Goal: Task Accomplishment & Management: Manage account settings

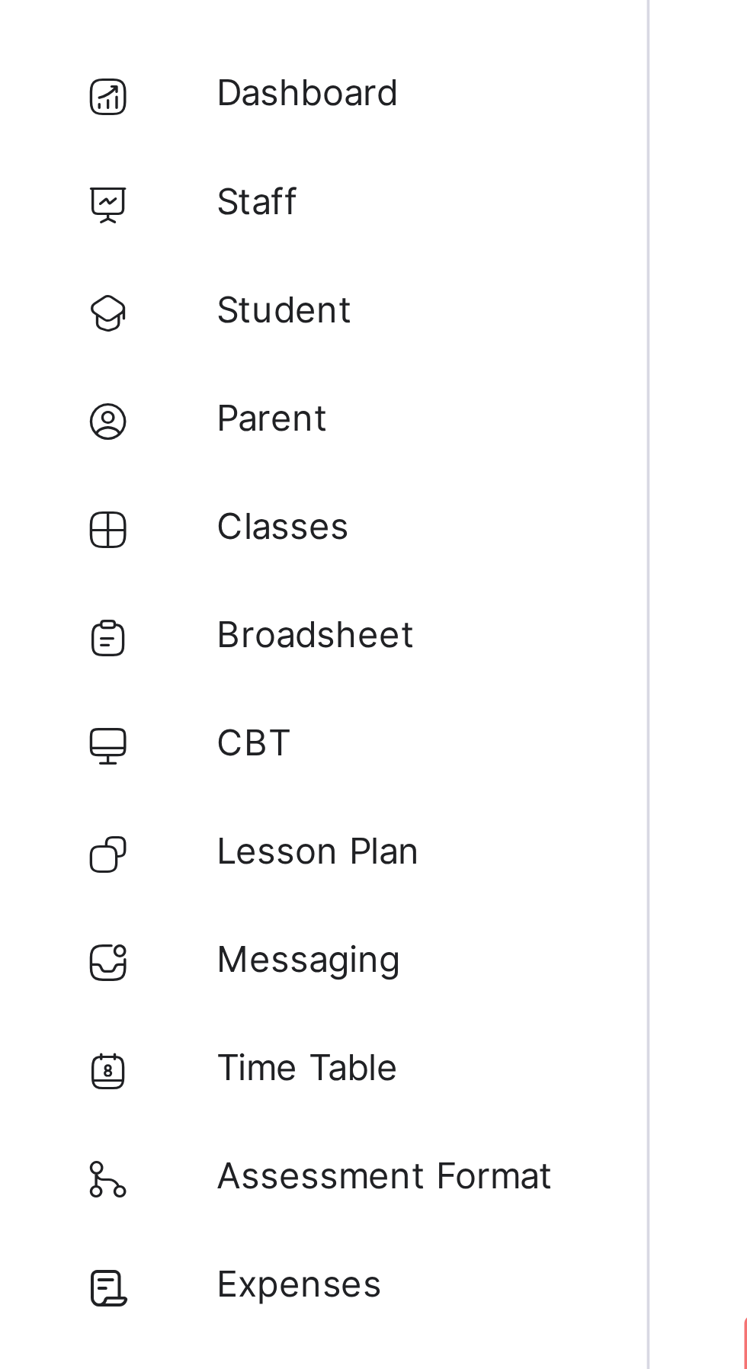
click at [79, 216] on span "Classes" at bounding box center [122, 213] width 122 height 15
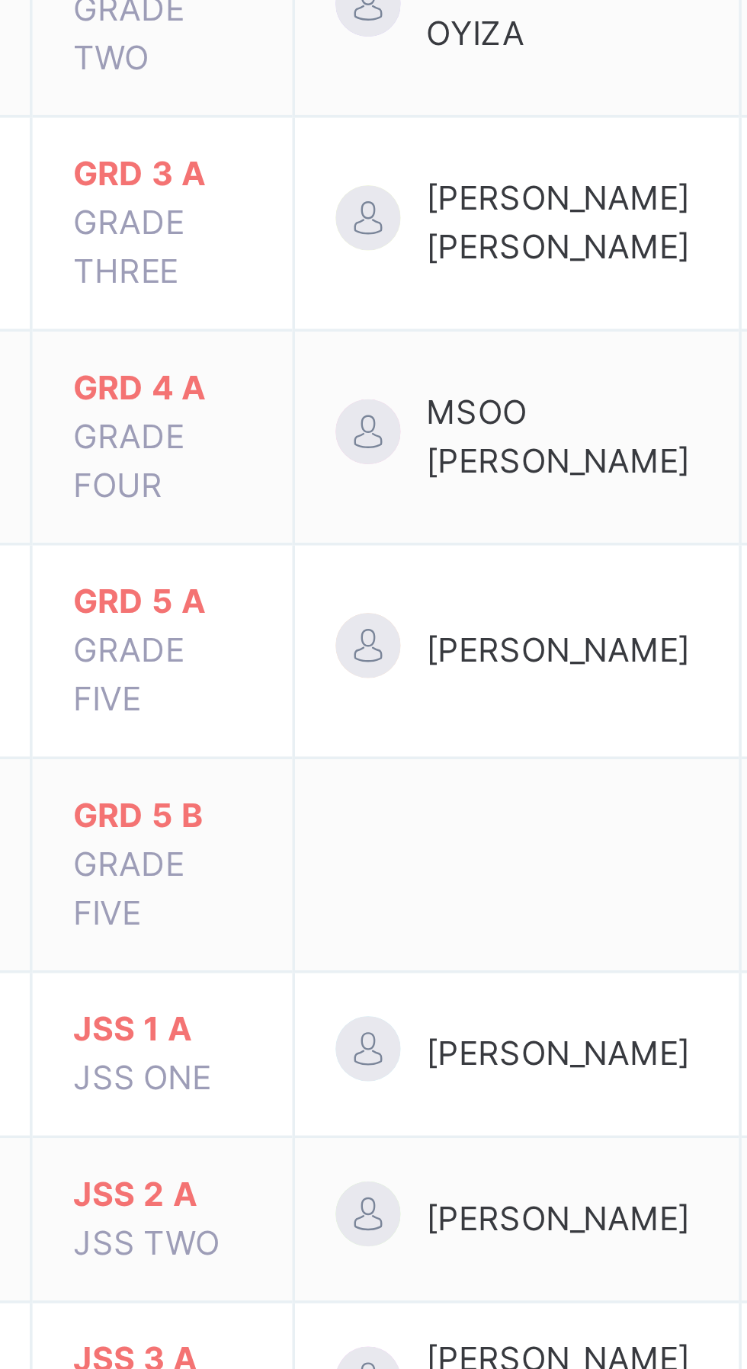
click at [294, 871] on span "JSS 1 A" at bounding box center [287, 878] width 50 height 14
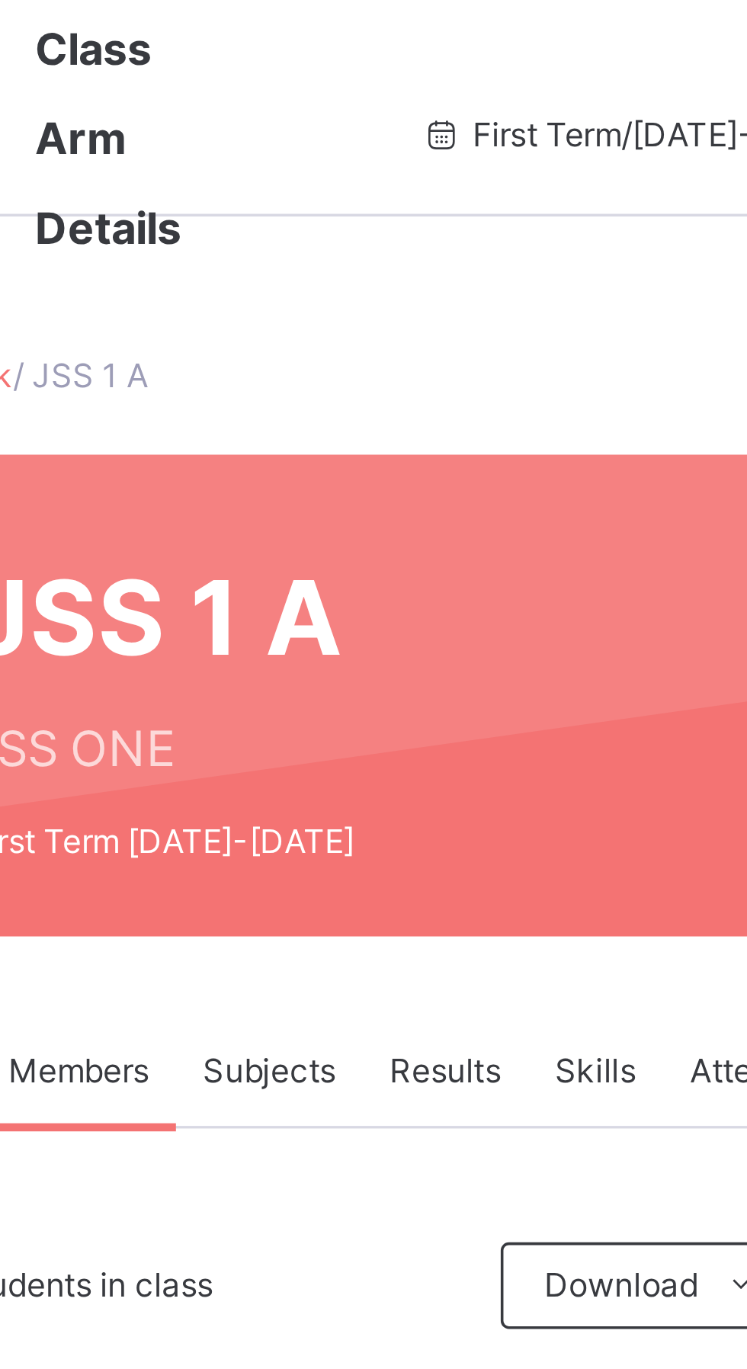
click at [323, 303] on span "Subjects" at bounding box center [317, 302] width 37 height 14
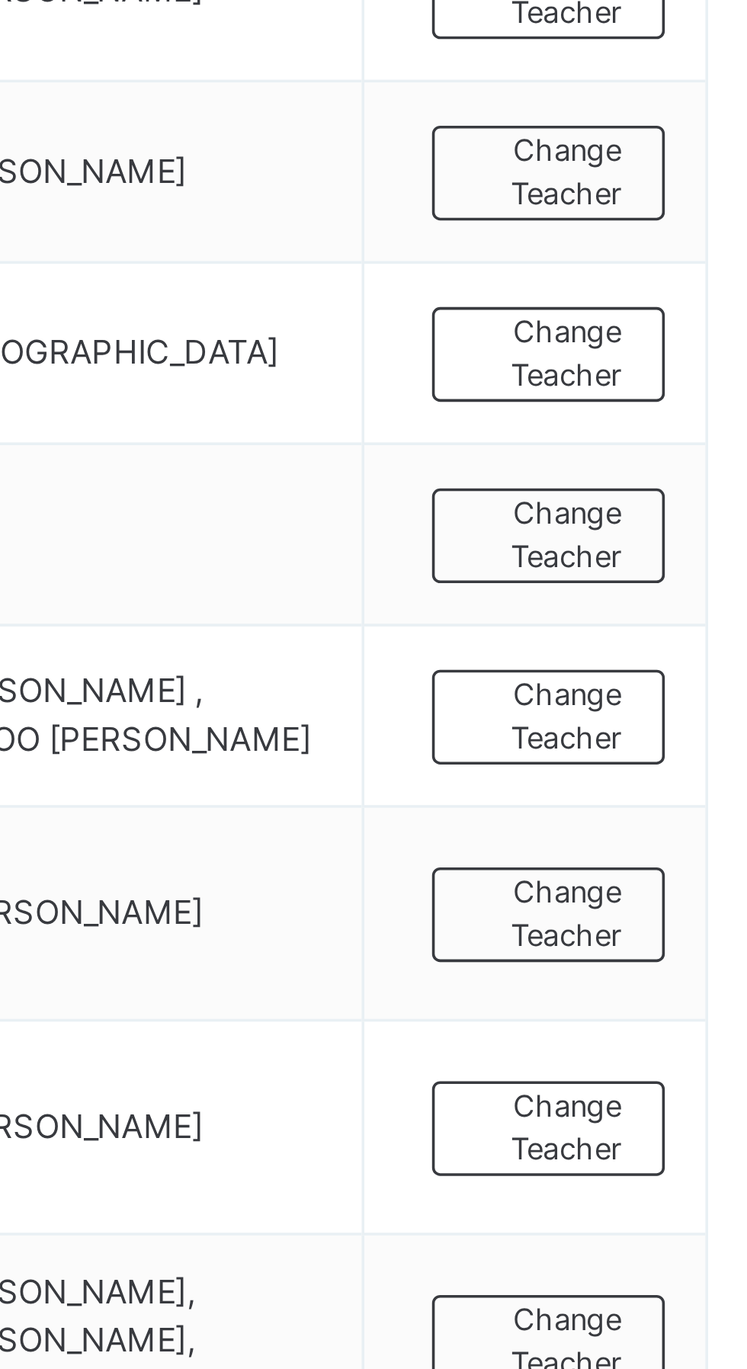
click at [683, 821] on span "Change Teacher" at bounding box center [674, 819] width 41 height 25
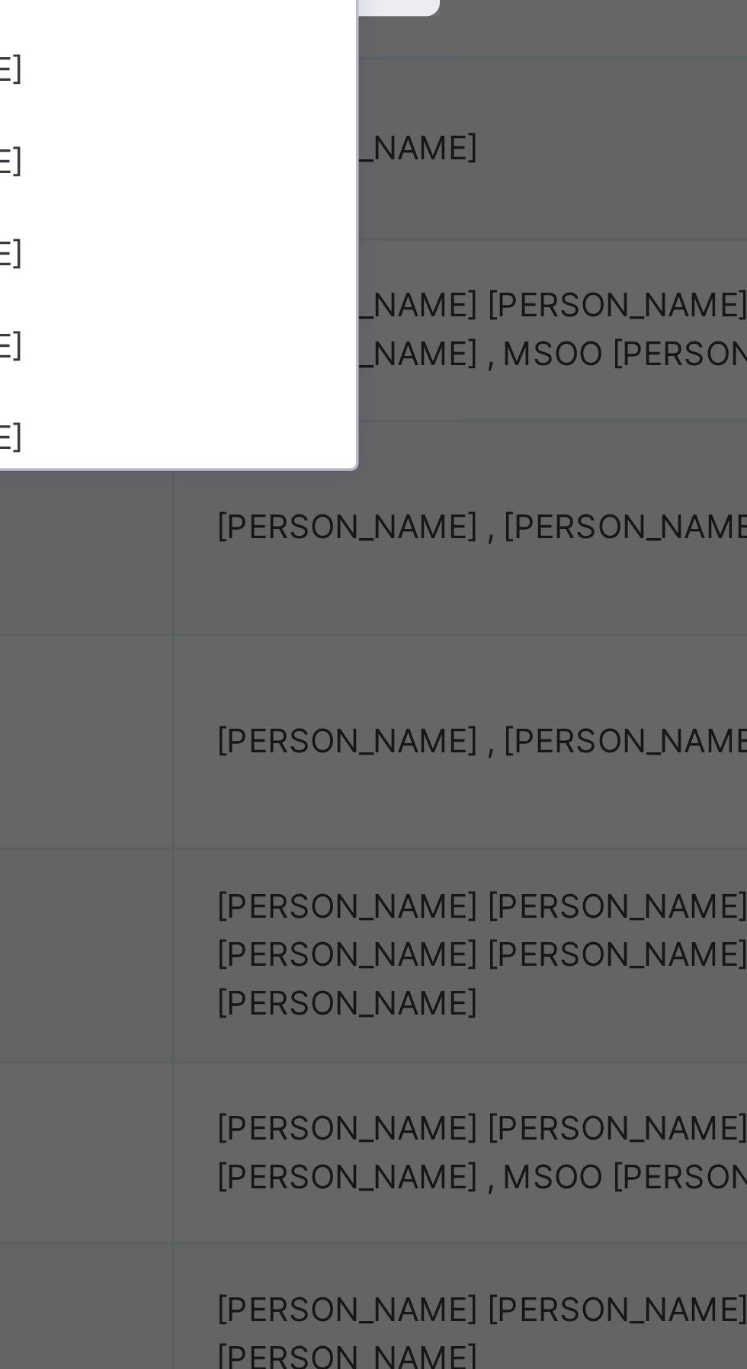
click at [462, 758] on div "[PERSON_NAME]" at bounding box center [373, 746] width 177 height 26
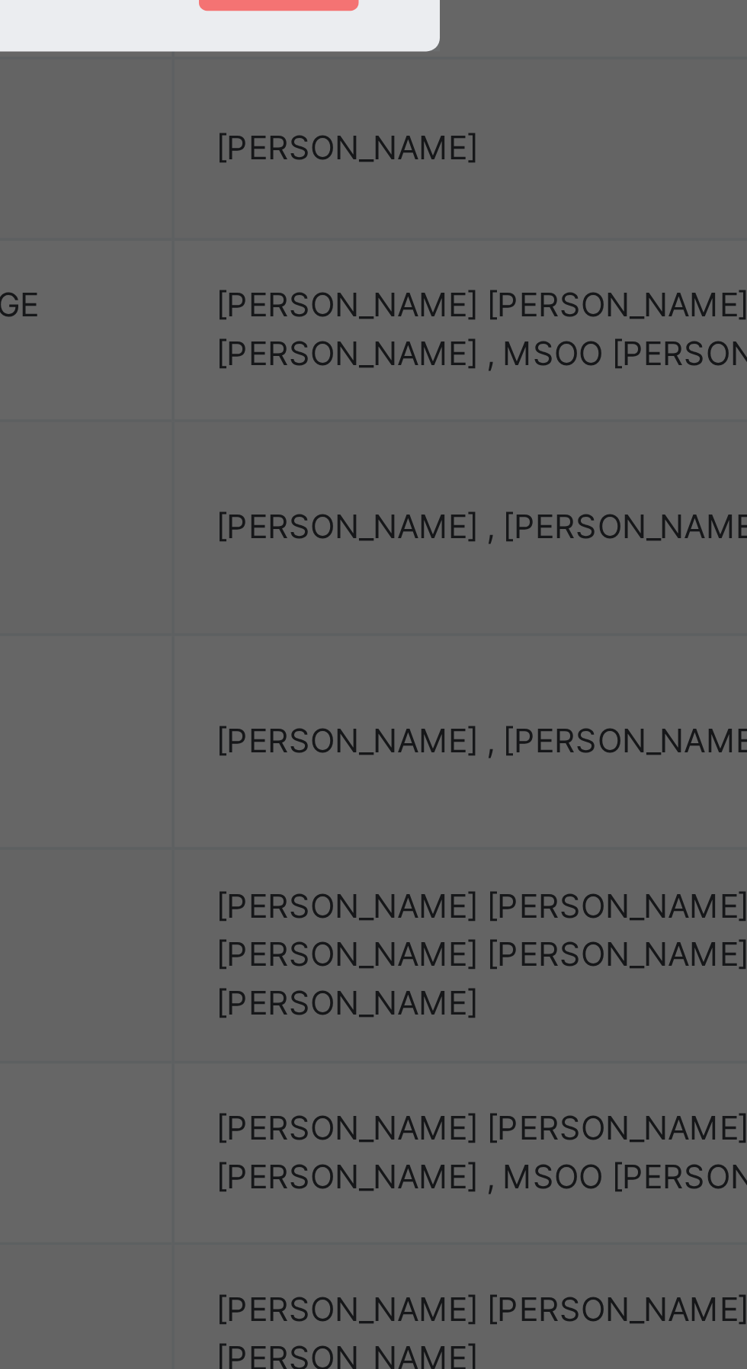
click at [451, 775] on span "Save" at bounding box center [440, 769] width 22 height 14
click at [463, 781] on div "Save" at bounding box center [440, 768] width 45 height 24
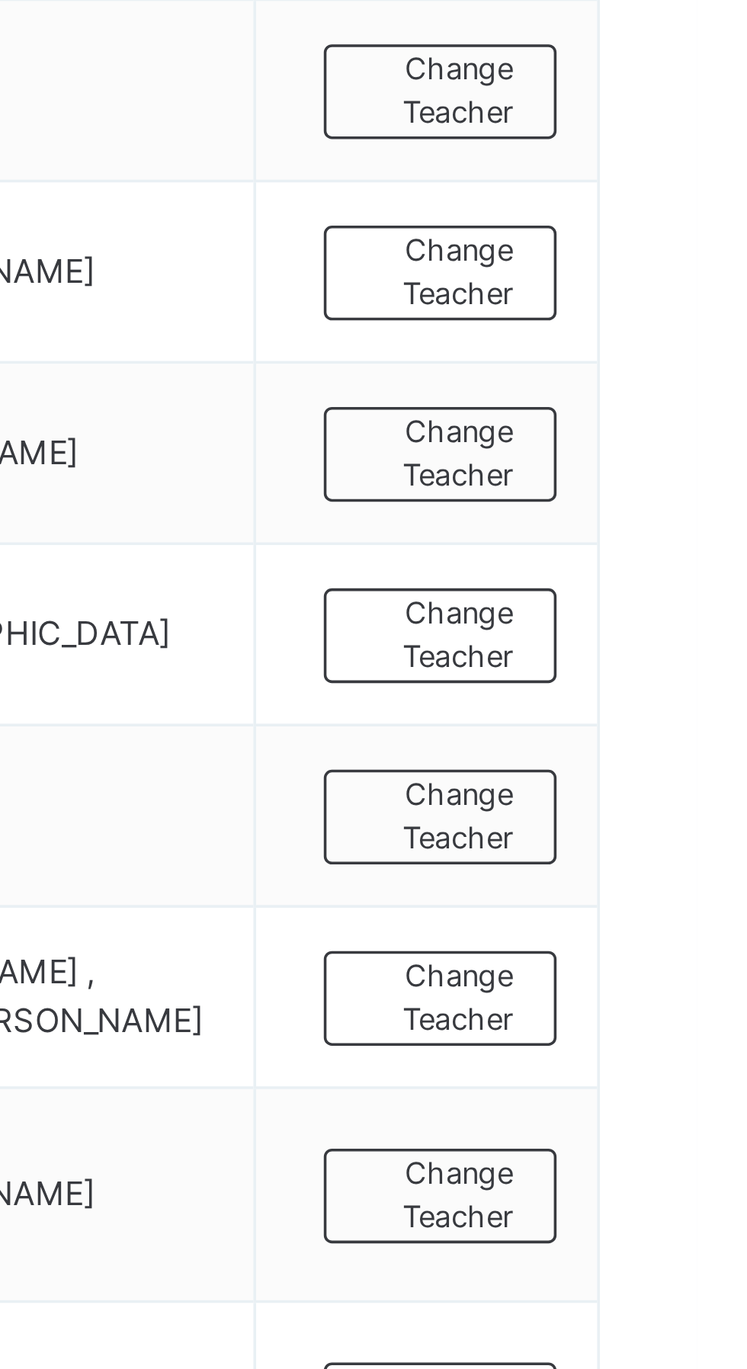
click at [685, 812] on span "Change Teacher" at bounding box center [674, 819] width 41 height 25
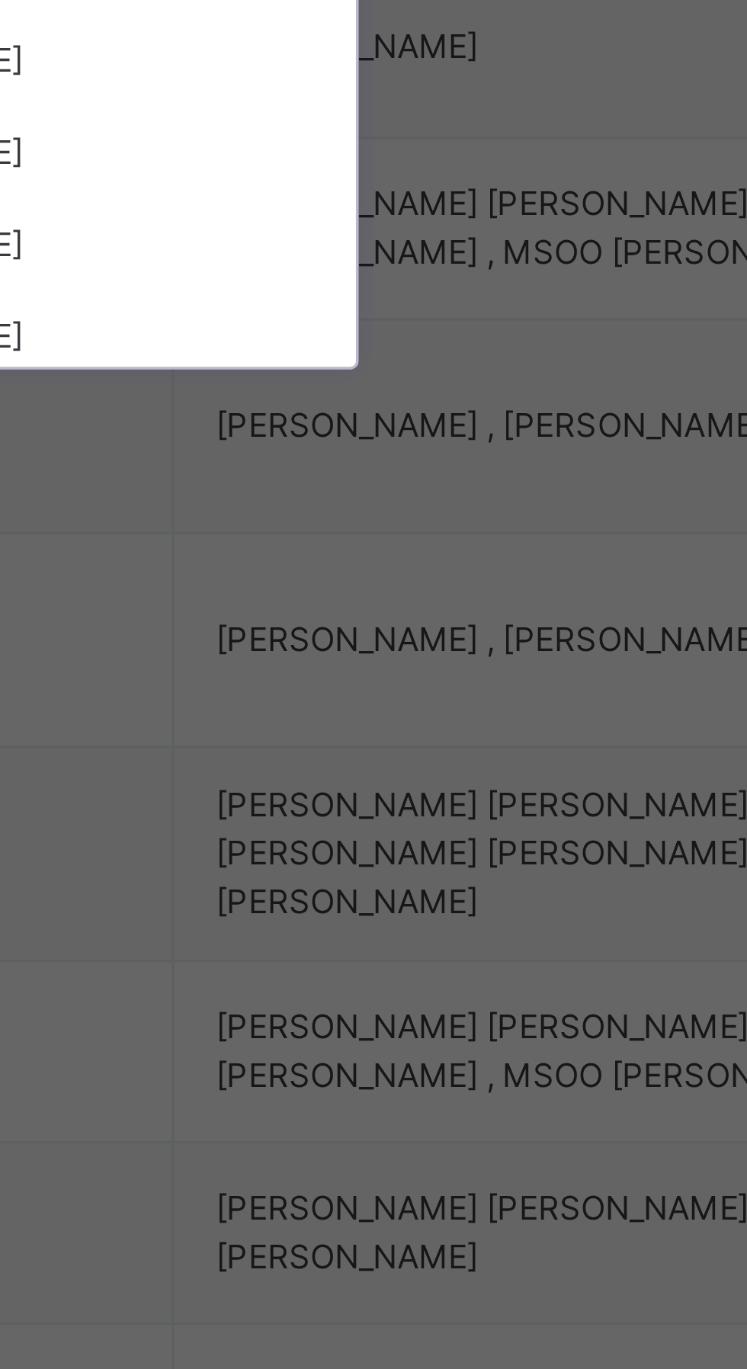
click at [462, 758] on div "[PERSON_NAME]" at bounding box center [373, 746] width 177 height 26
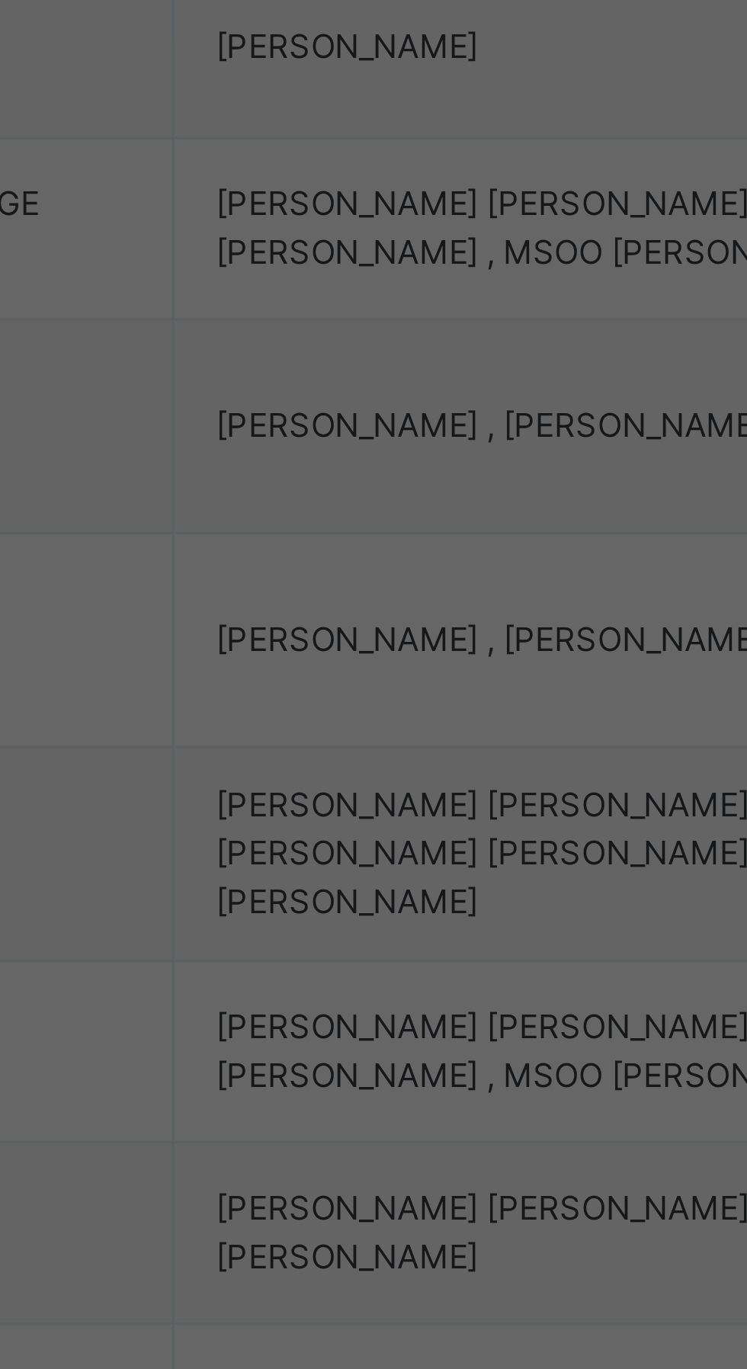
click at [463, 781] on div "Save" at bounding box center [440, 768] width 45 height 24
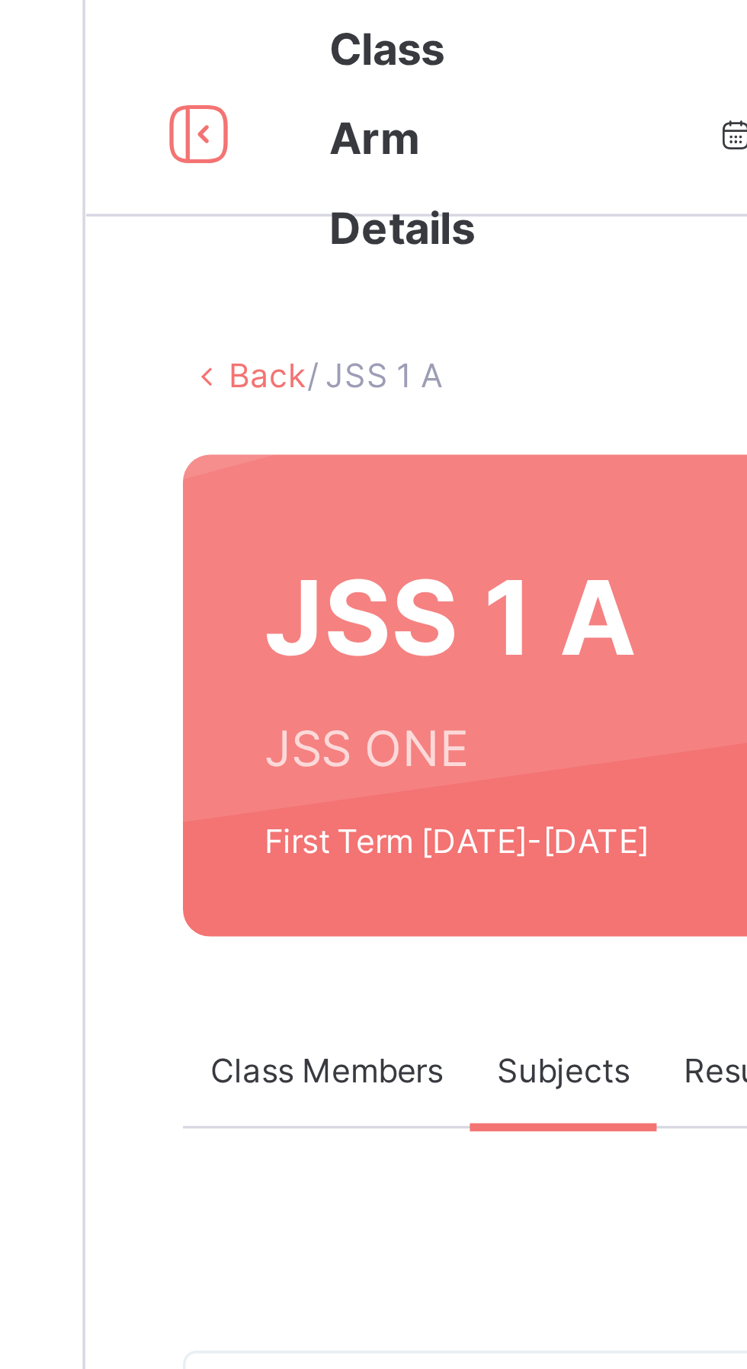
click at [239, 106] on link "Back" at bounding box center [234, 105] width 22 height 11
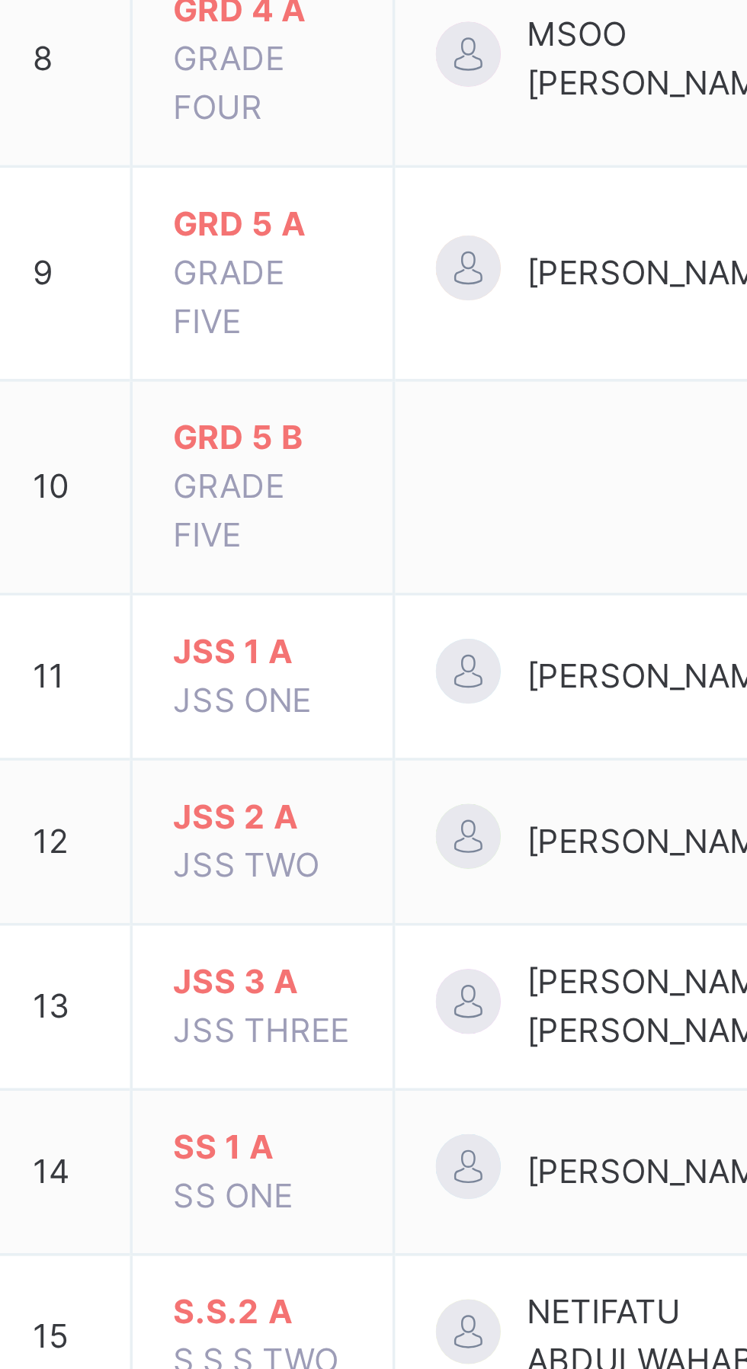
click at [313, 917] on span "JSS 2 A" at bounding box center [287, 924] width 50 height 14
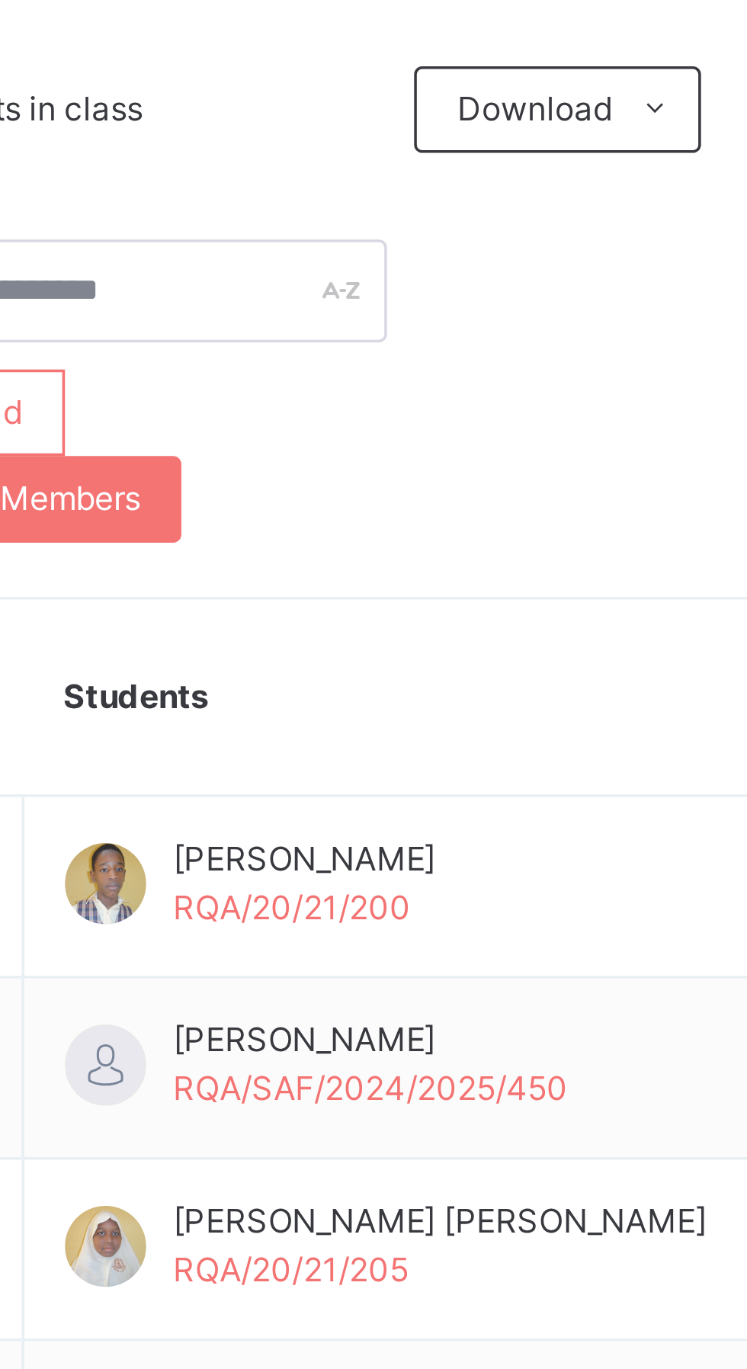
click at [335, 300] on span "Subjects" at bounding box center [317, 302] width 37 height 14
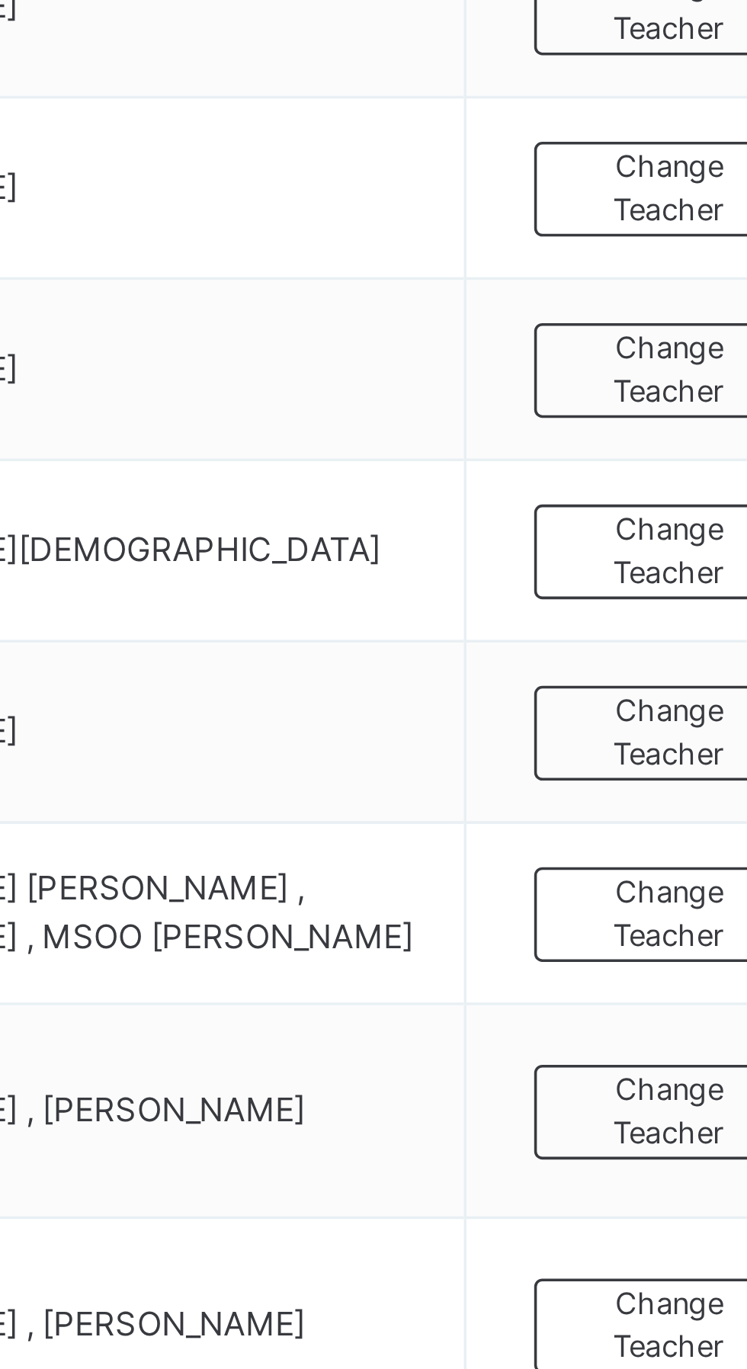
click at [678, 818] on span "Change Teacher" at bounding box center [674, 819] width 41 height 25
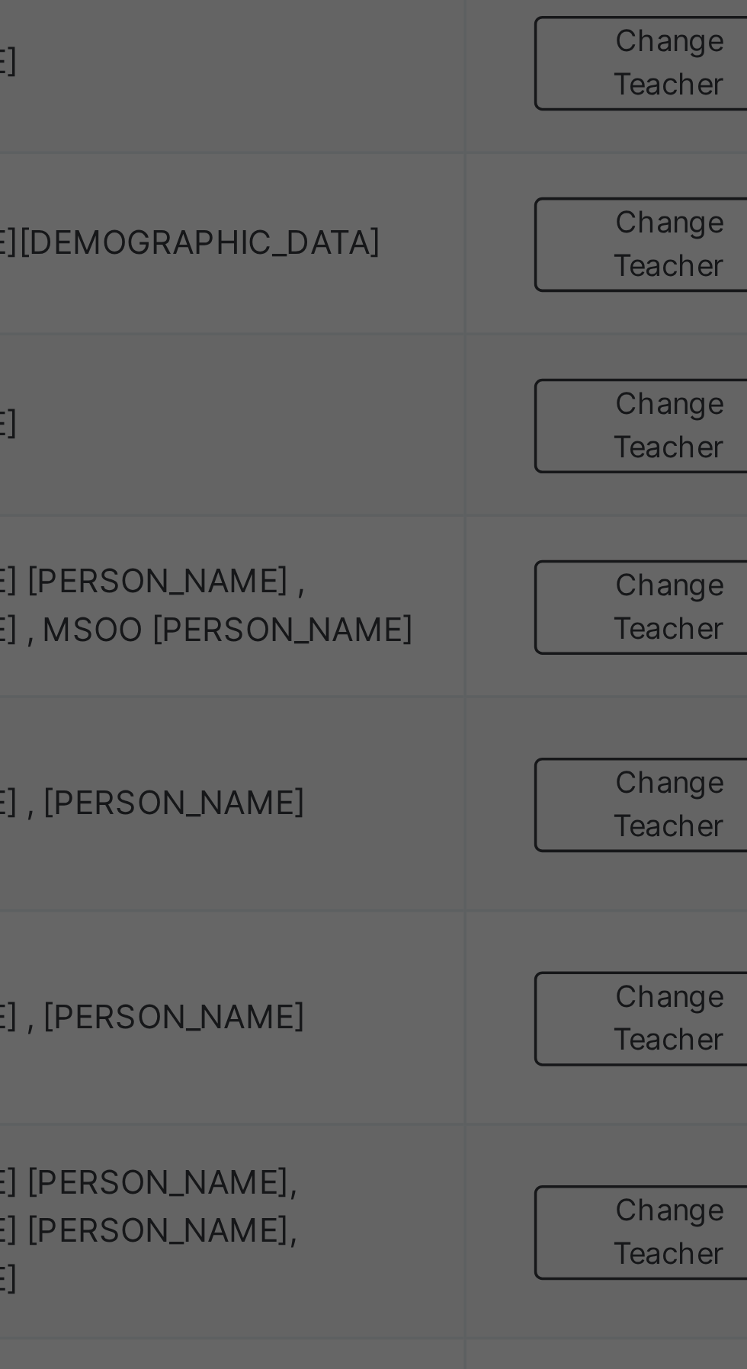
click at [462, 672] on div at bounding box center [454, 659] width 14 height 24
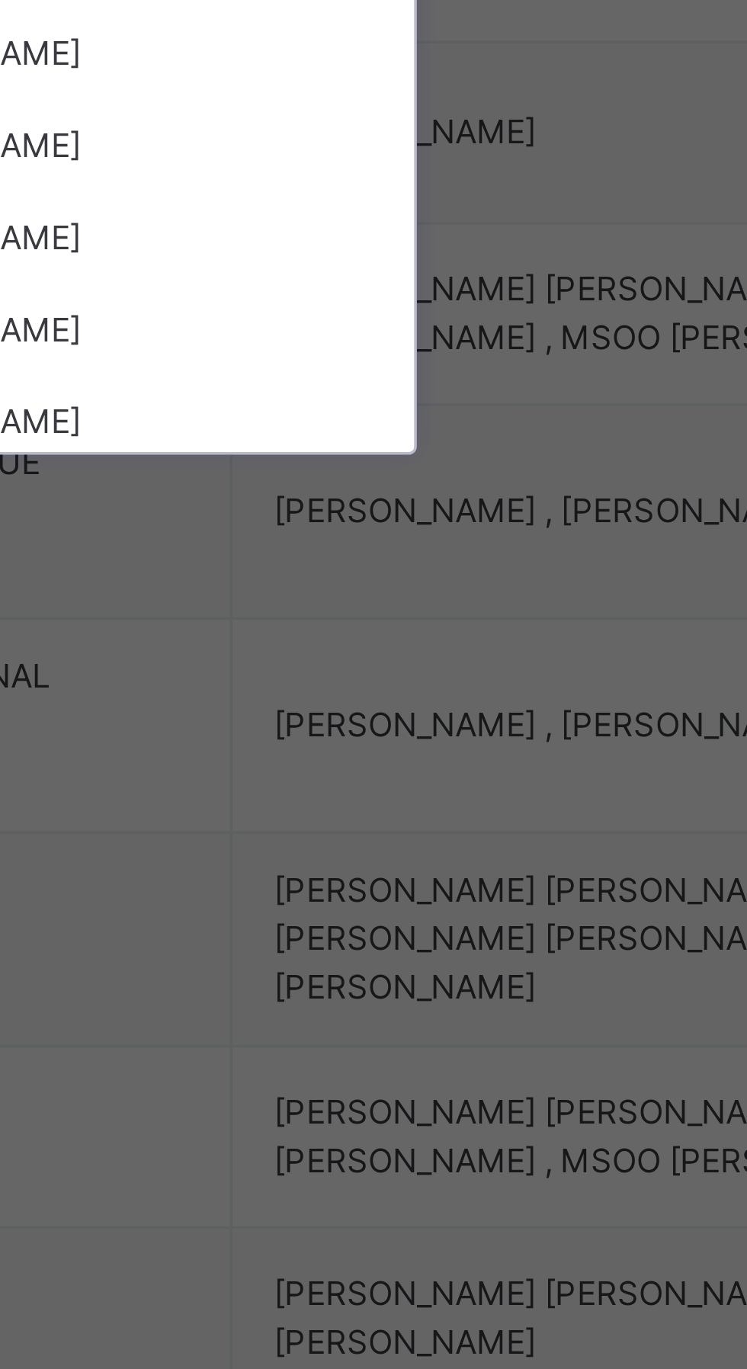
click at [462, 758] on div "[PERSON_NAME]" at bounding box center [373, 746] width 177 height 26
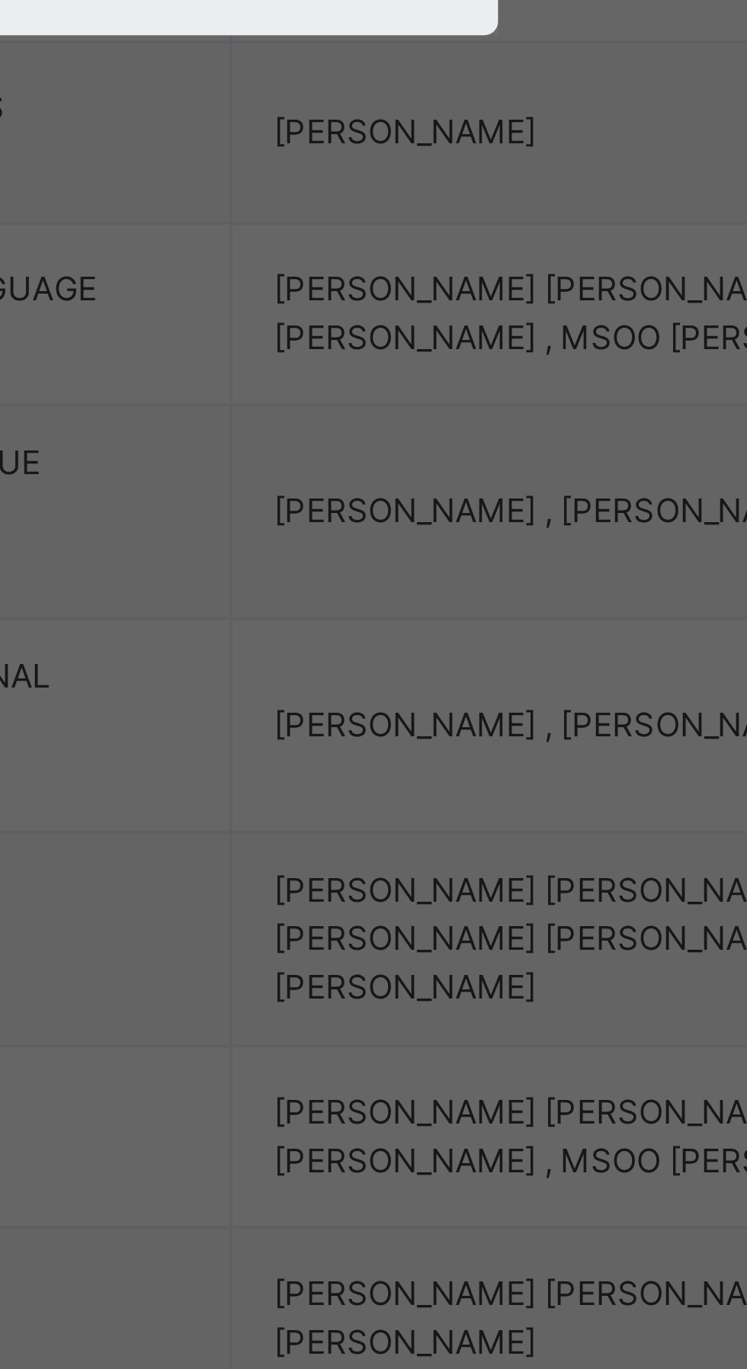
click at [451, 775] on span "Save" at bounding box center [440, 769] width 22 height 14
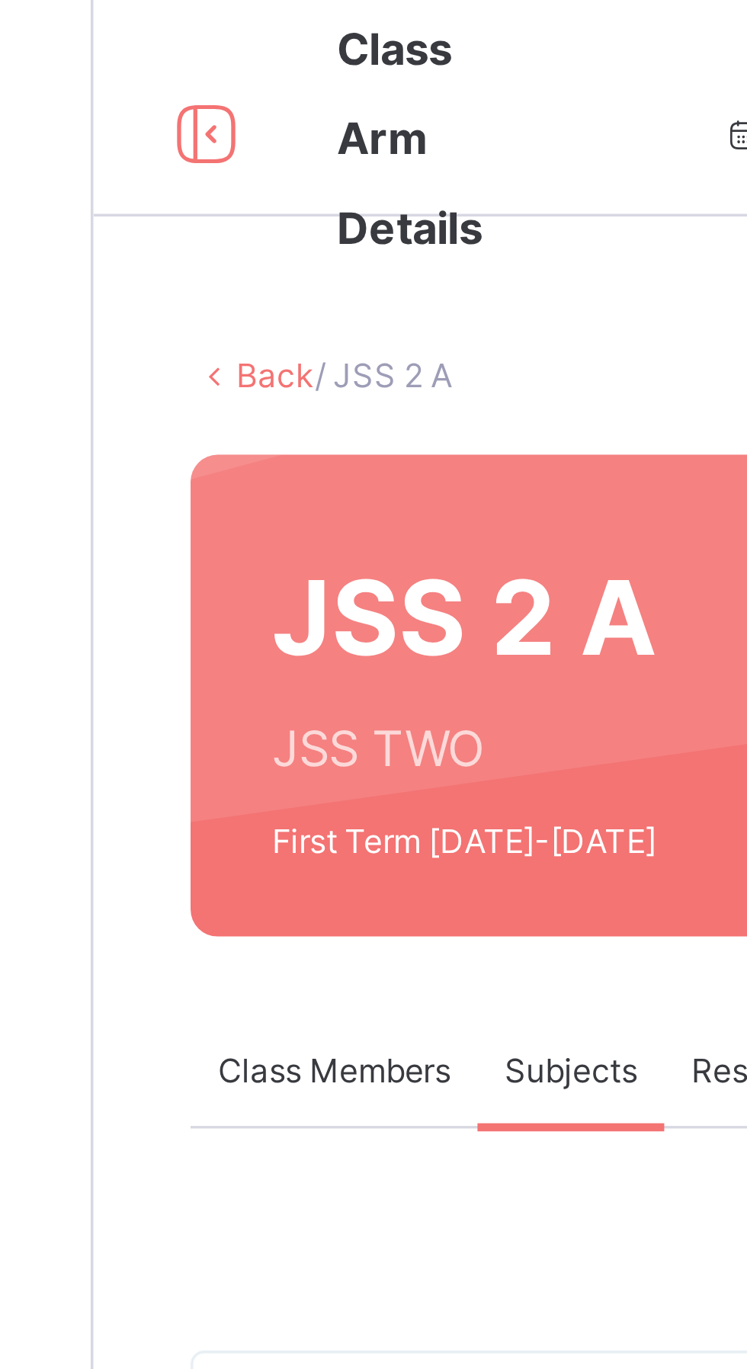
click at [239, 102] on link "Back" at bounding box center [234, 105] width 22 height 11
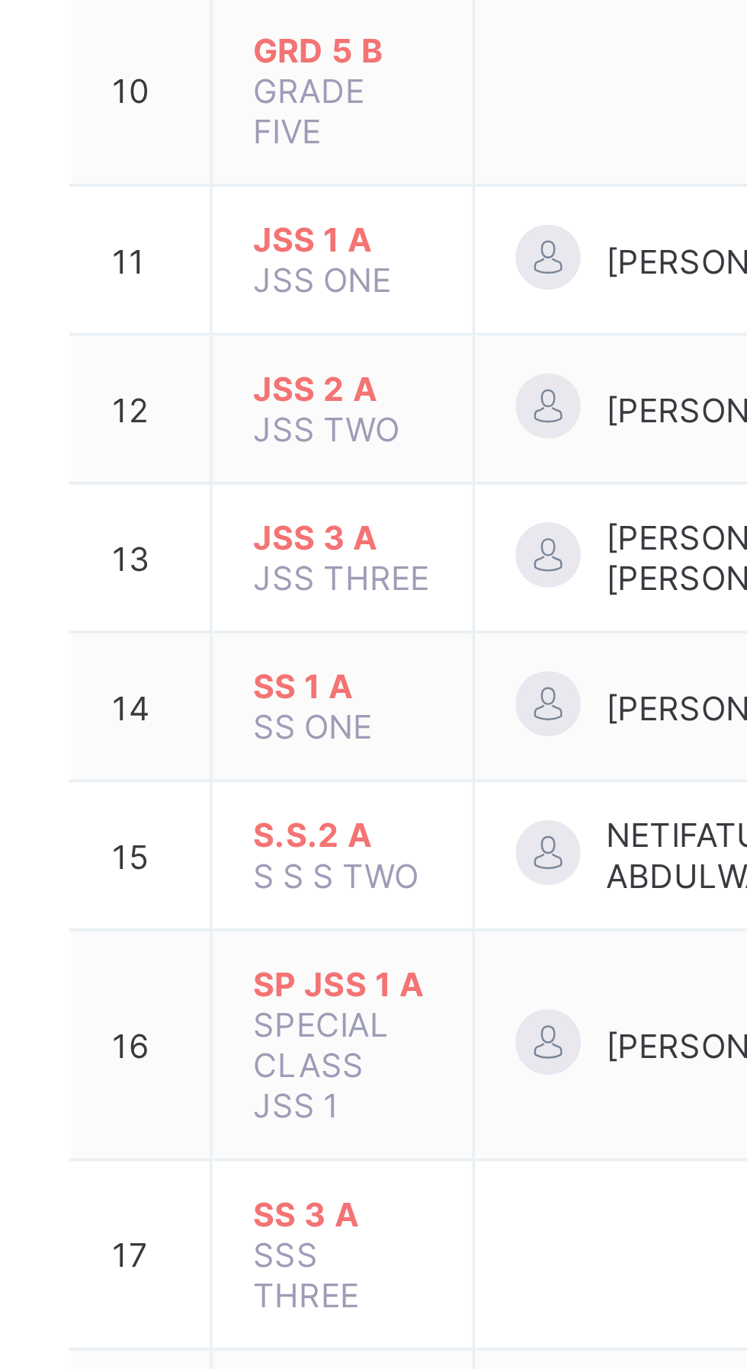
click at [304, 877] on span "JSS 3 A" at bounding box center [287, 882] width 50 height 11
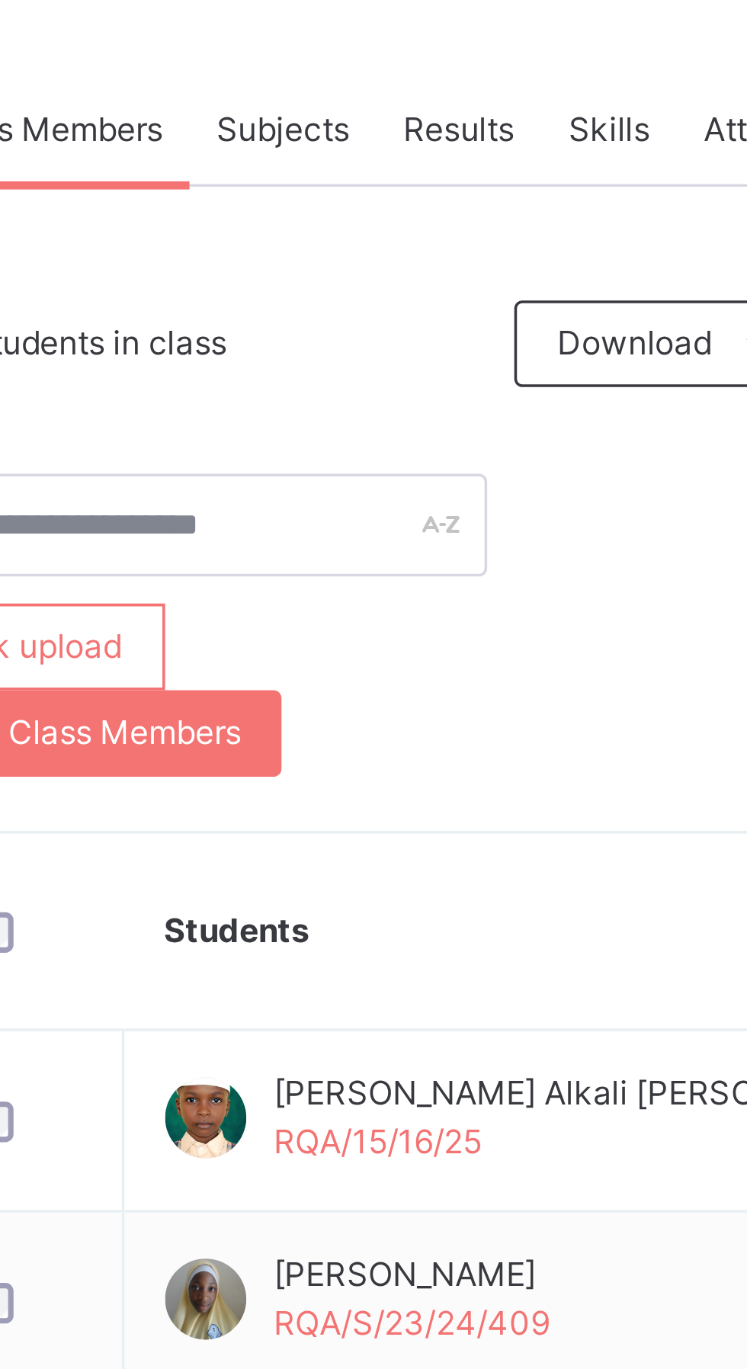
click at [322, 296] on span "Subjects" at bounding box center [317, 302] width 37 height 14
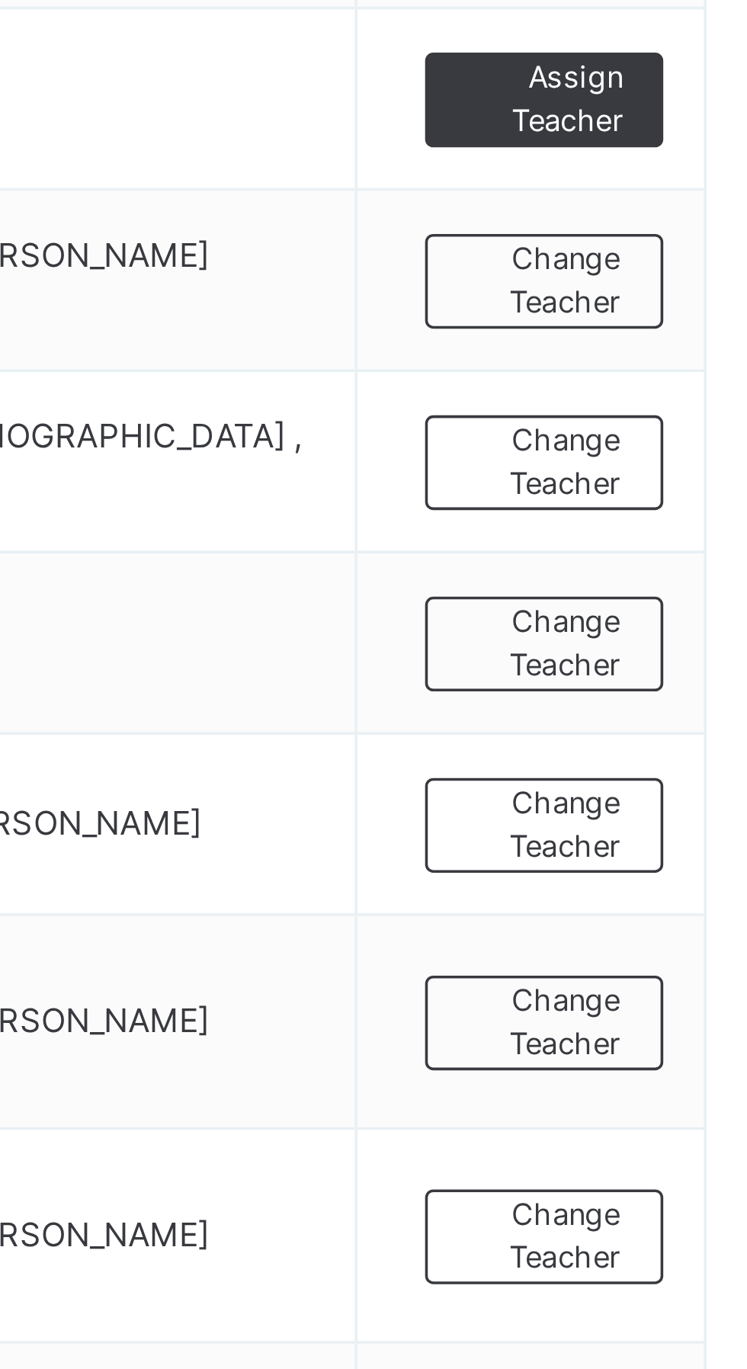
click at [678, 820] on span "Change Teacher" at bounding box center [674, 819] width 43 height 25
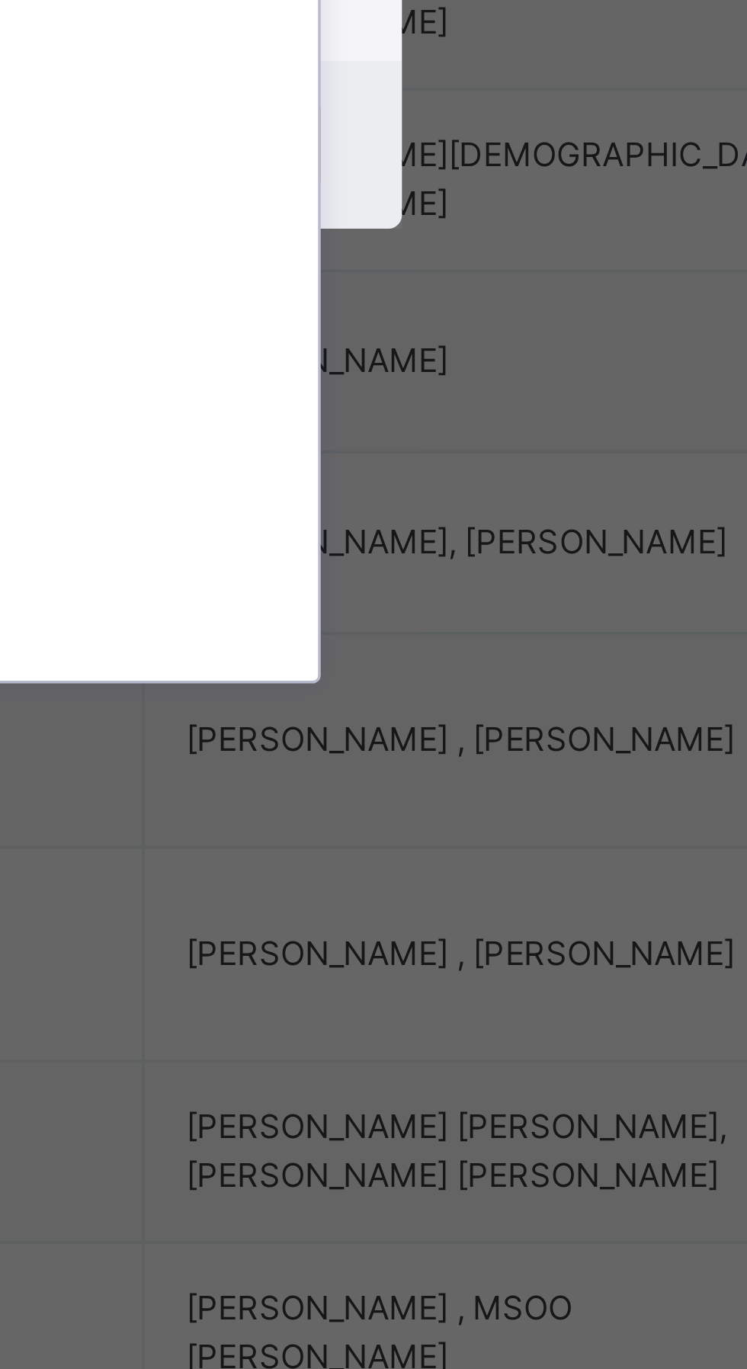
click at [462, 758] on div "[PERSON_NAME]" at bounding box center [373, 746] width 177 height 26
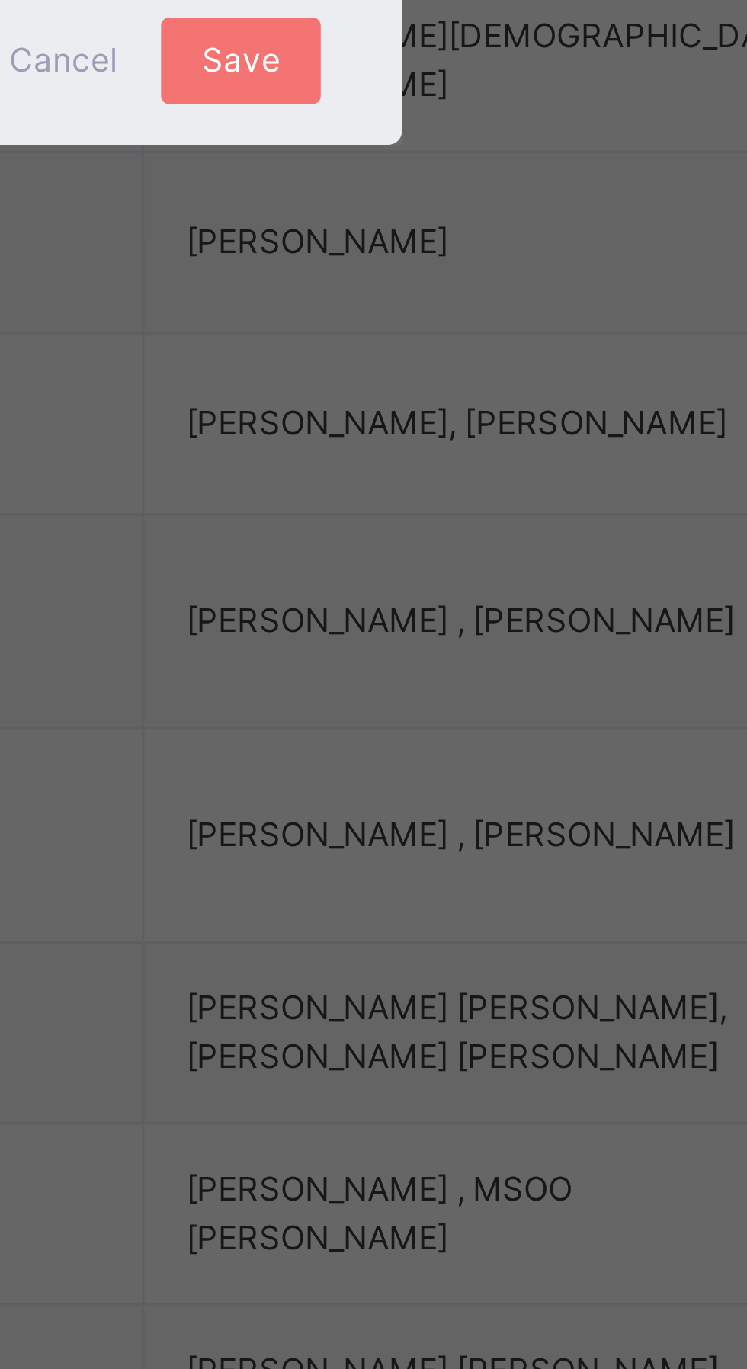
click at [451, 775] on span "Save" at bounding box center [440, 769] width 22 height 14
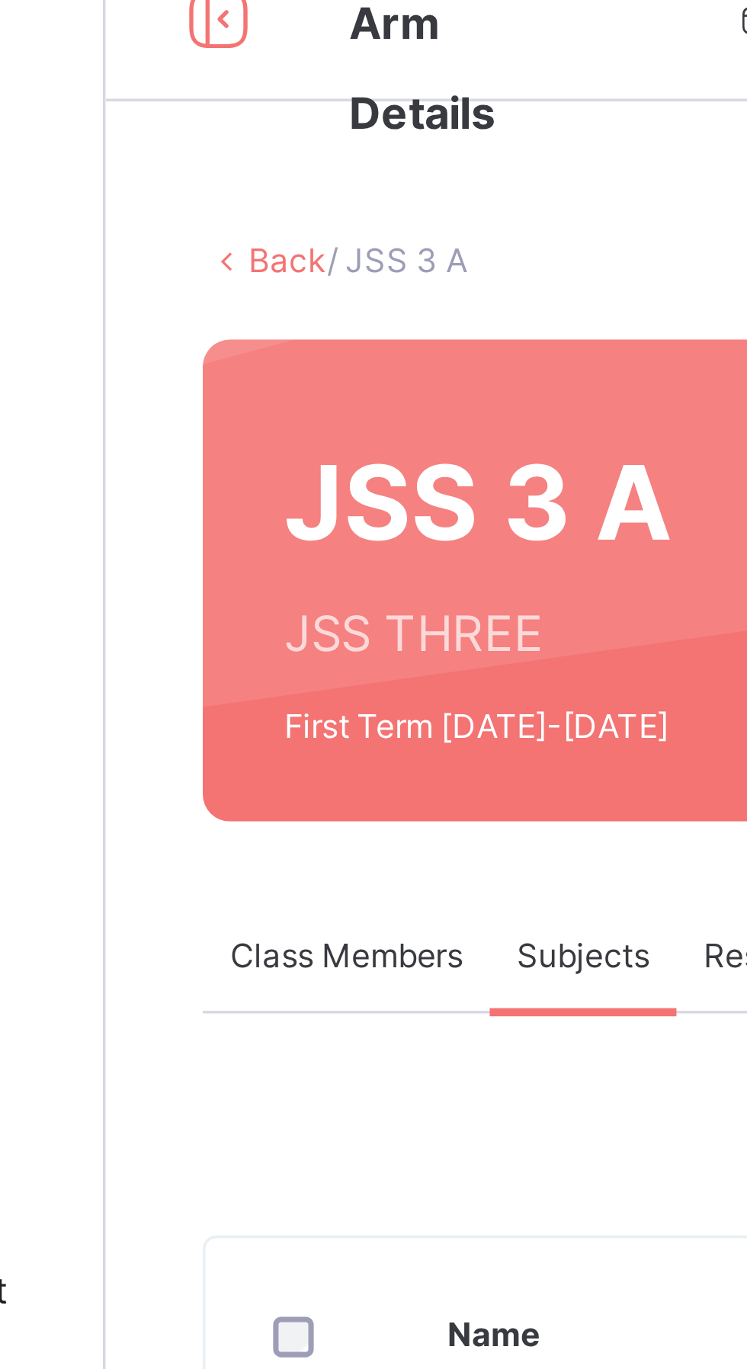
click at [242, 101] on link "Back" at bounding box center [234, 105] width 22 height 11
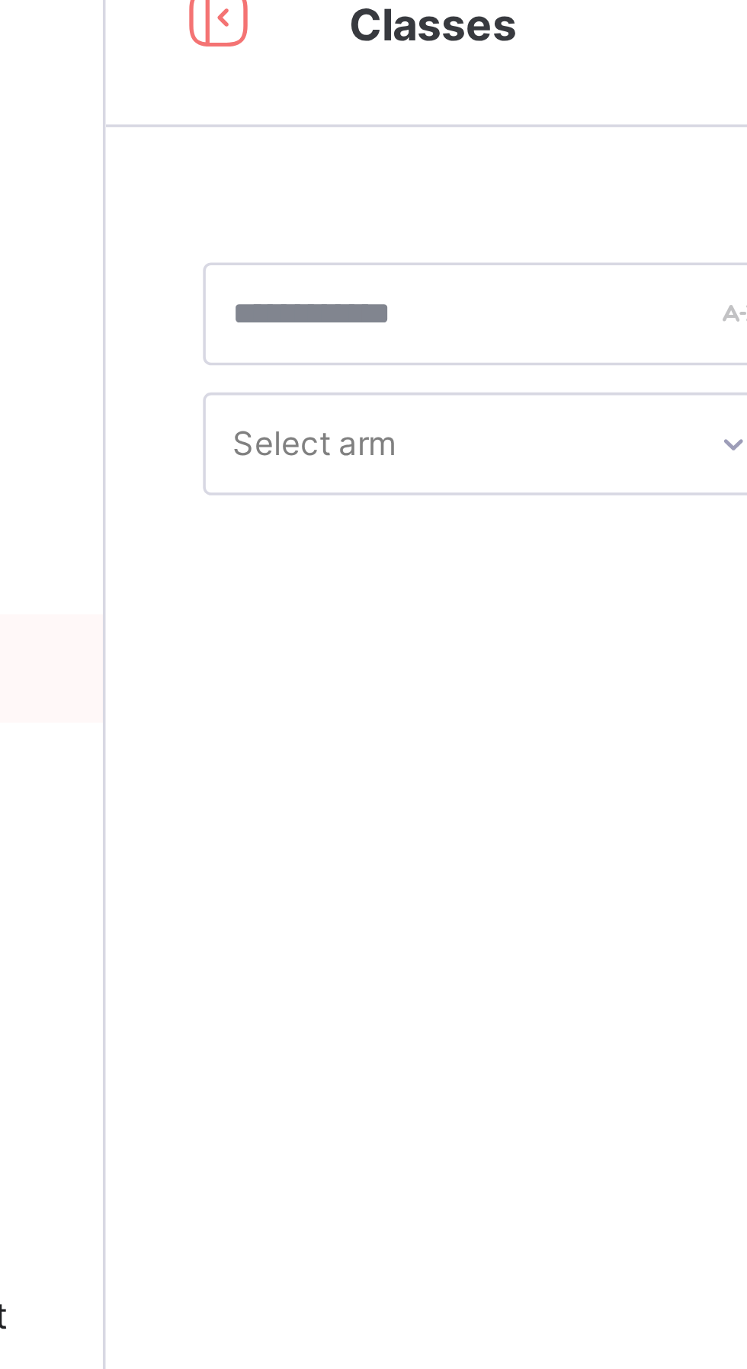
click at [268, 75] on div "Select class section Select level Select arm Download Pdf Report Excel Report ×…" at bounding box center [465, 684] width 564 height 1369
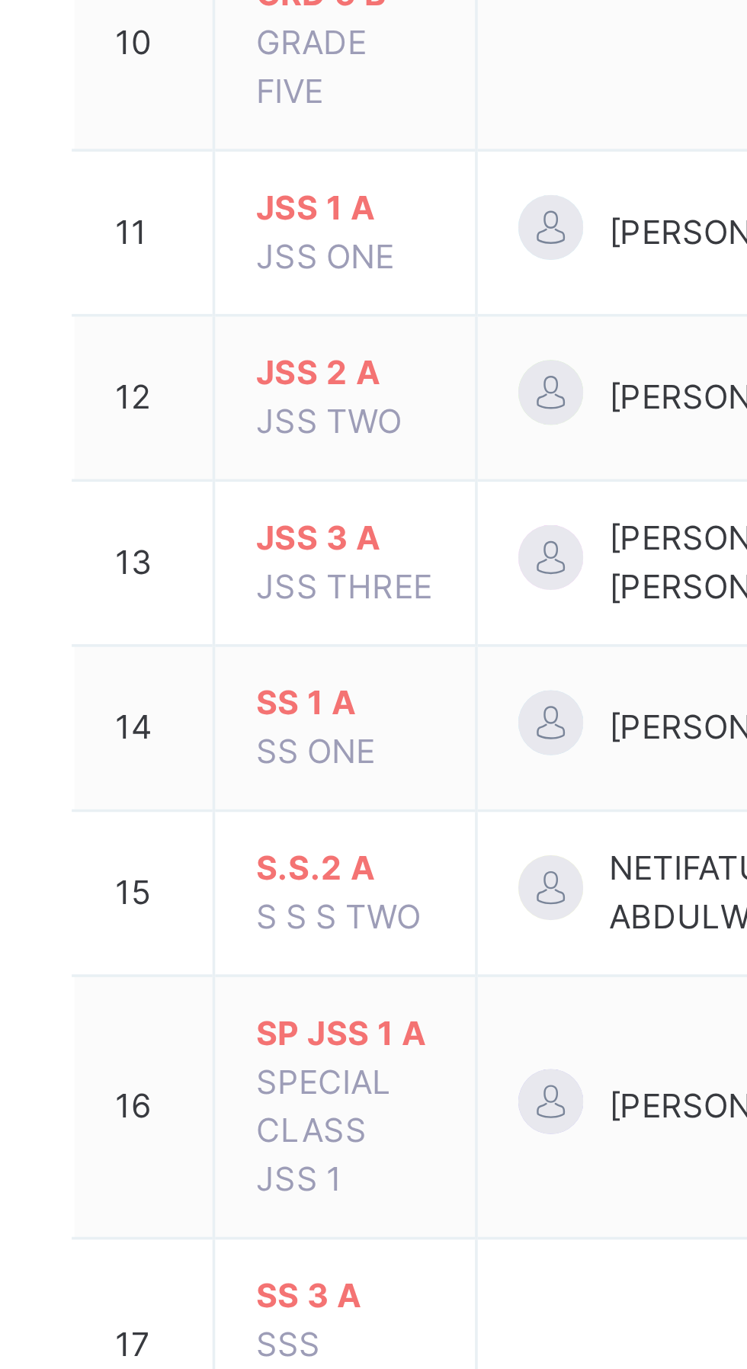
click at [297, 1103] on span "SP JSS 1 A" at bounding box center [287, 1110] width 50 height 14
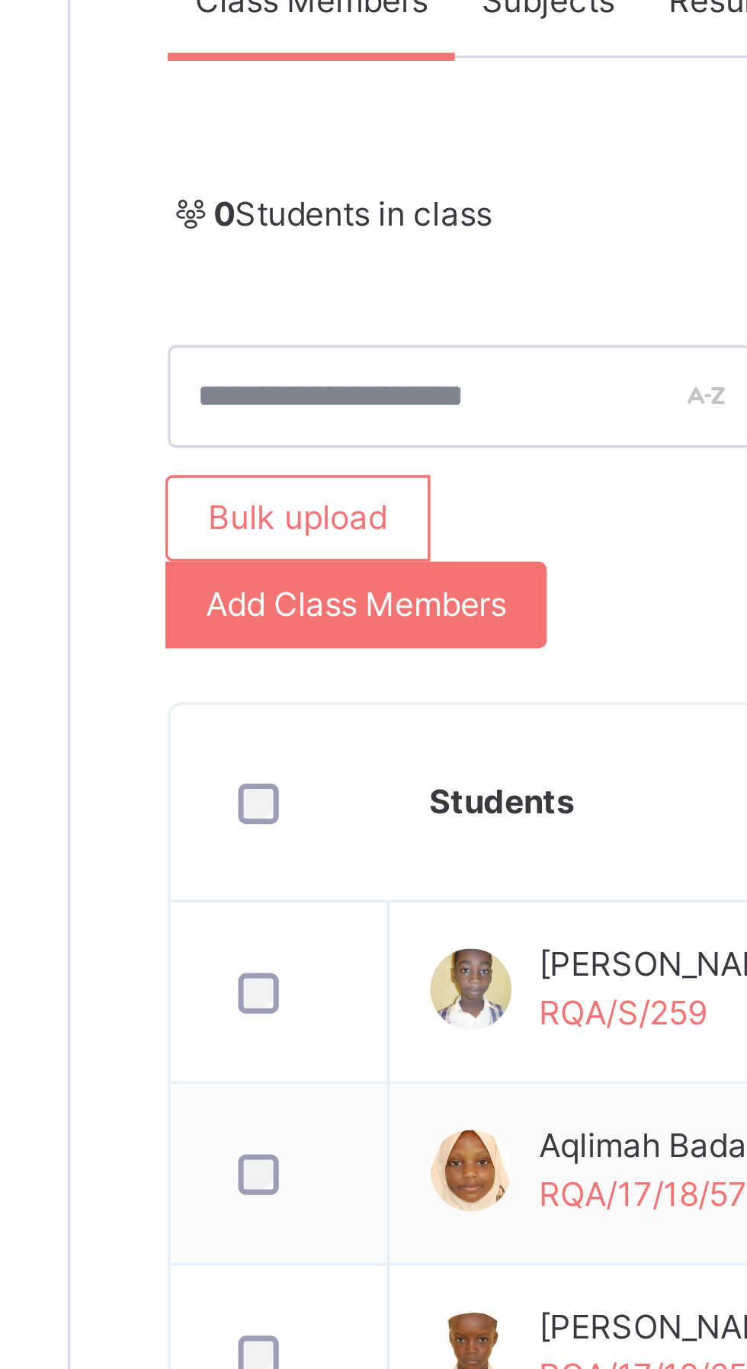
click at [320, 364] on span "Subjects" at bounding box center [317, 366] width 37 height 14
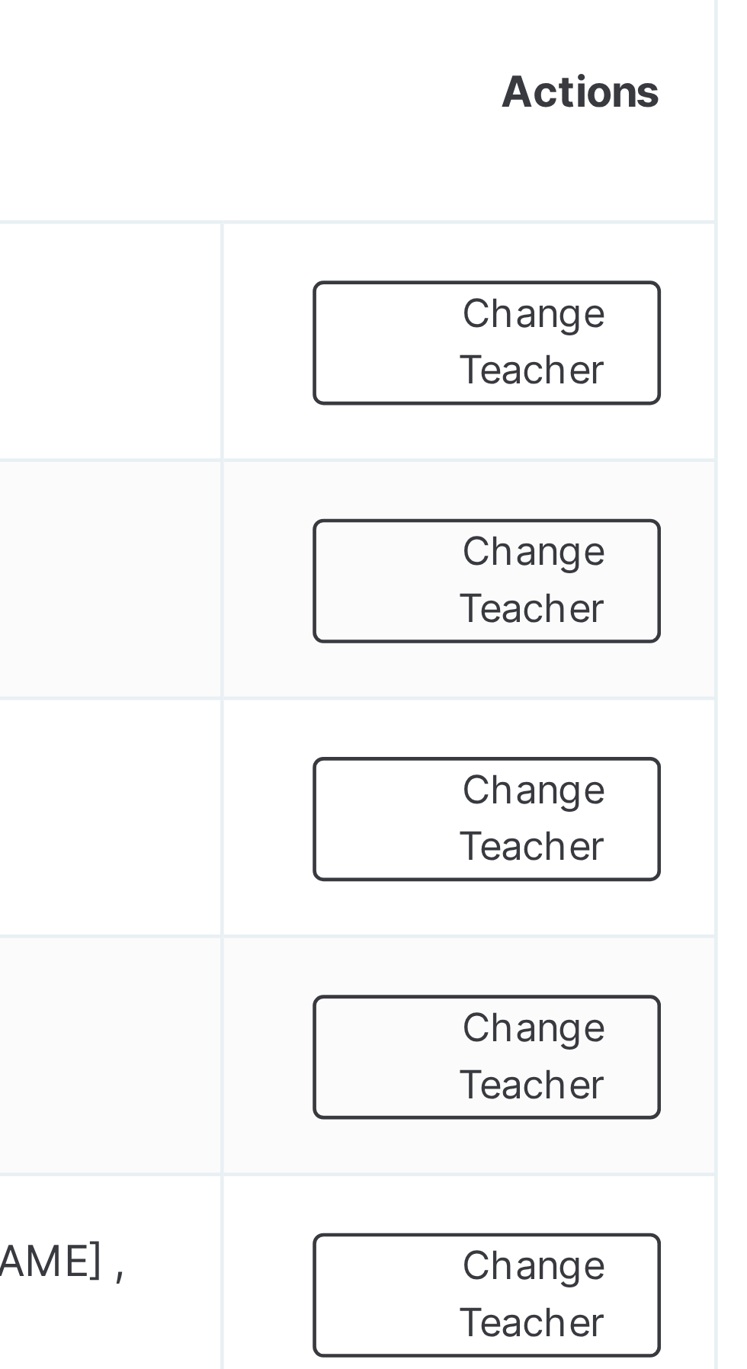
click at [686, 669] on span "Change Teacher" at bounding box center [670, 679] width 50 height 25
click at [0, 0] on div "× Add Subject Teacher Select Teacher Select subject teacher's name Cancel Save" at bounding box center [0, 0] width 0 height 0
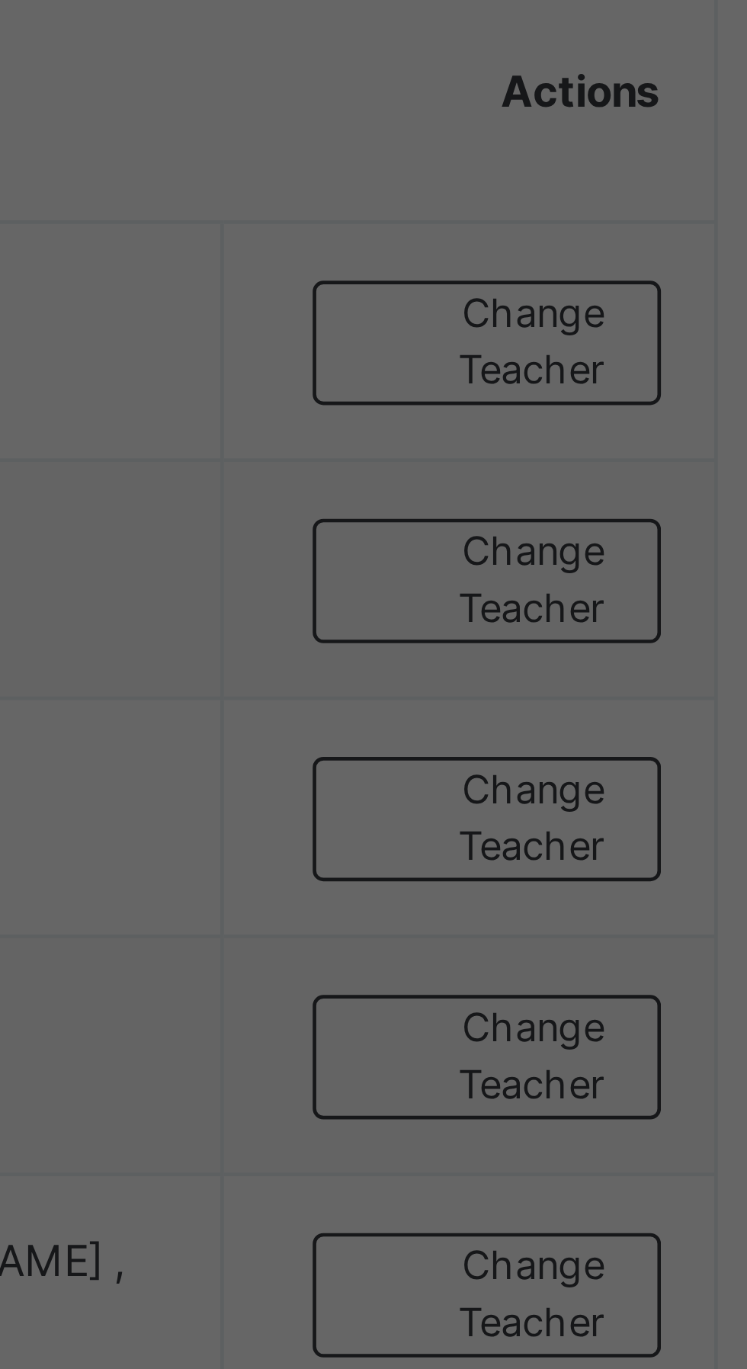
click at [486, 616] on div "Add Subject Teacher" at bounding box center [373, 601] width 224 height 29
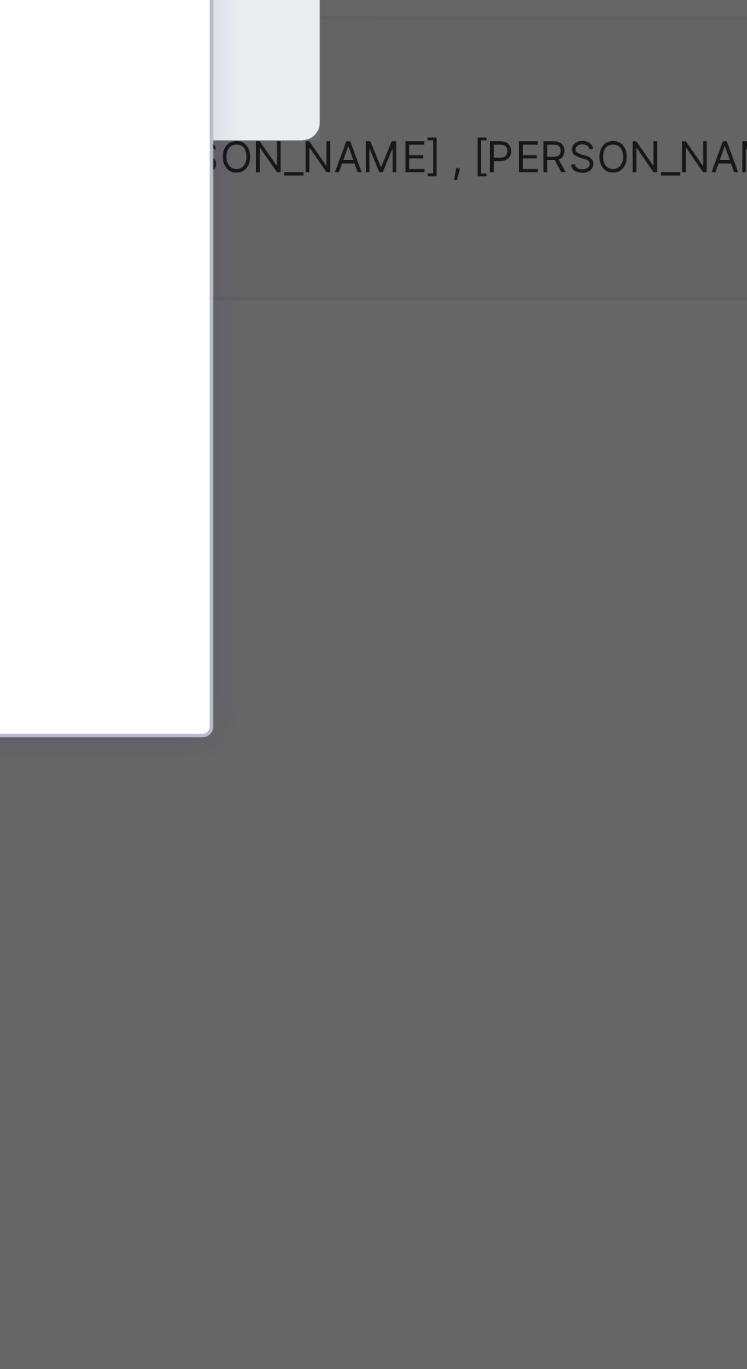
click at [462, 758] on div "[PERSON_NAME]" at bounding box center [373, 746] width 177 height 26
click at [528, 1005] on div "× Add Subject Teacher Select Teacher option [PERSON_NAME] focused, 1 of 68. 67 …" at bounding box center [373, 684] width 747 height 1369
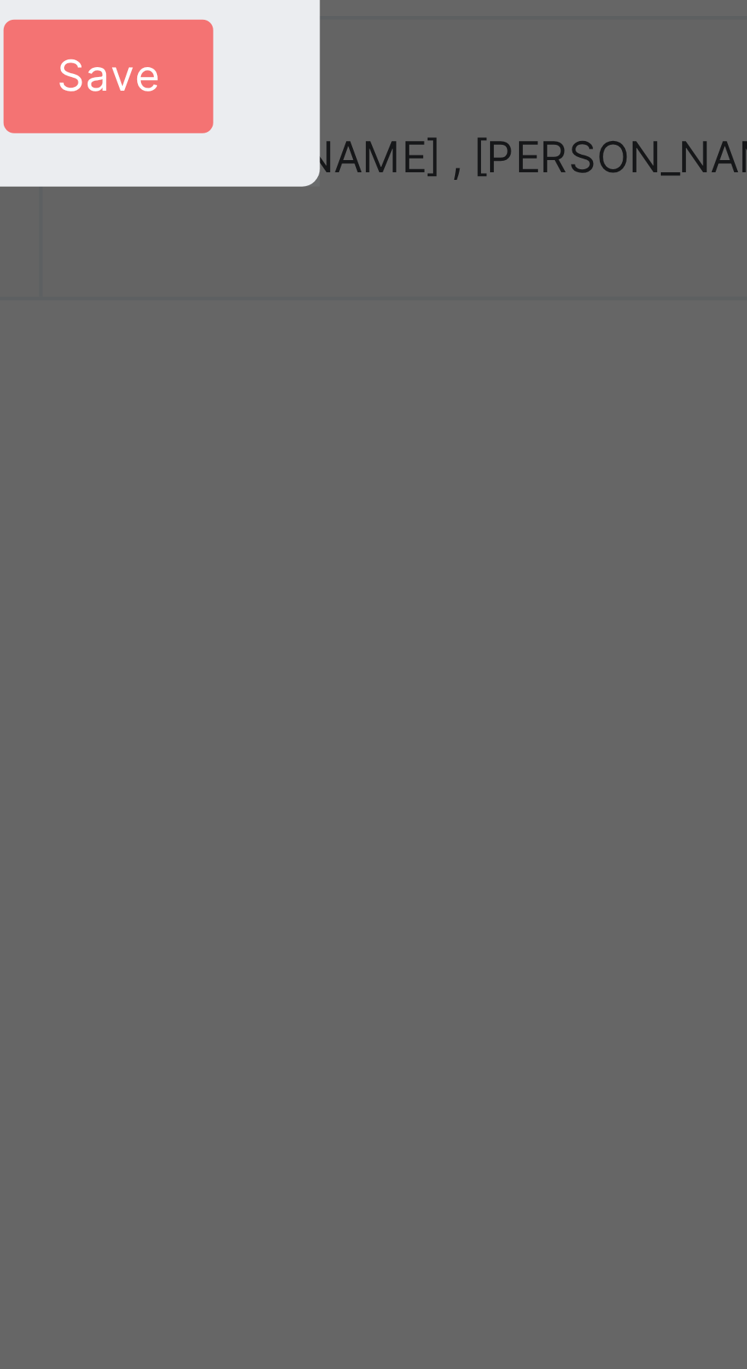
click at [451, 775] on span "Save" at bounding box center [440, 769] width 22 height 14
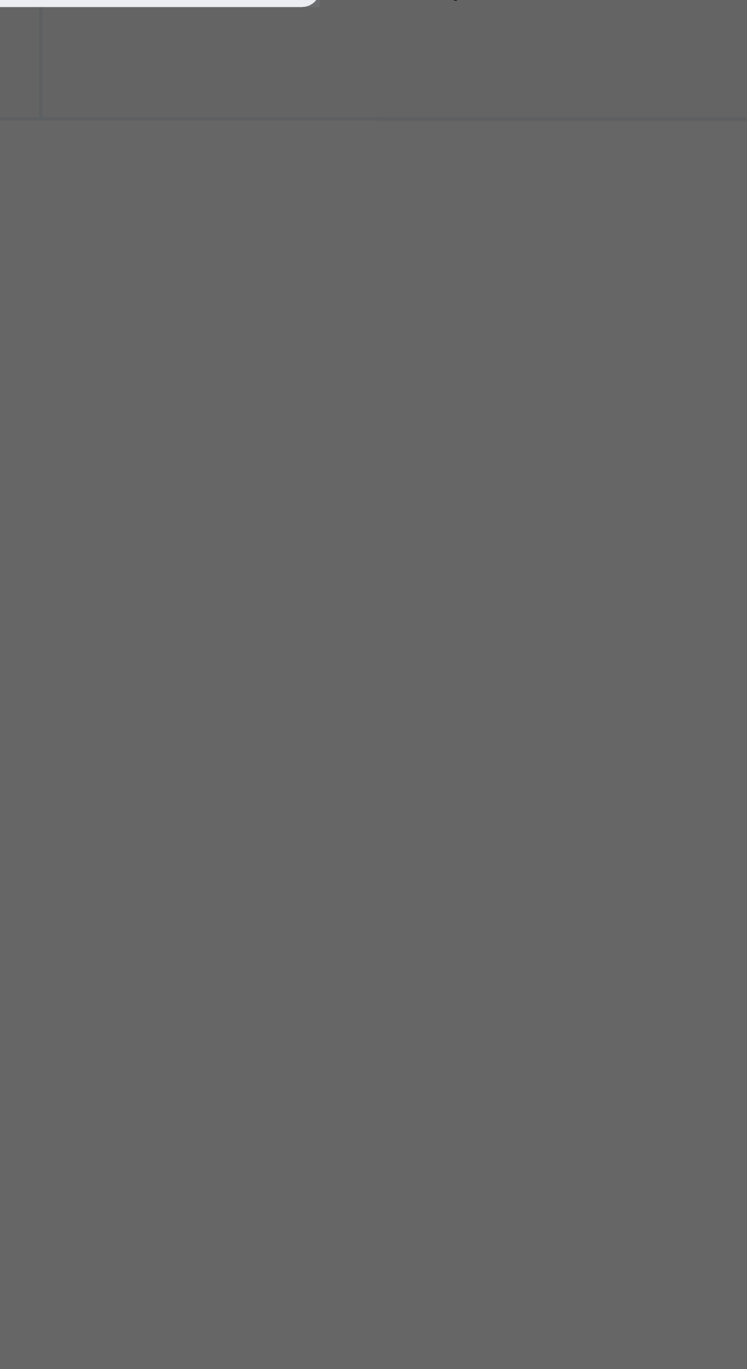
click at [463, 738] on div "Select Teacher [PERSON_NAME] AUWAL [PERSON_NAME]" at bounding box center [373, 676] width 178 height 124
click at [451, 775] on span "Save" at bounding box center [440, 769] width 22 height 14
click at [463, 781] on div "Save" at bounding box center [440, 768] width 45 height 24
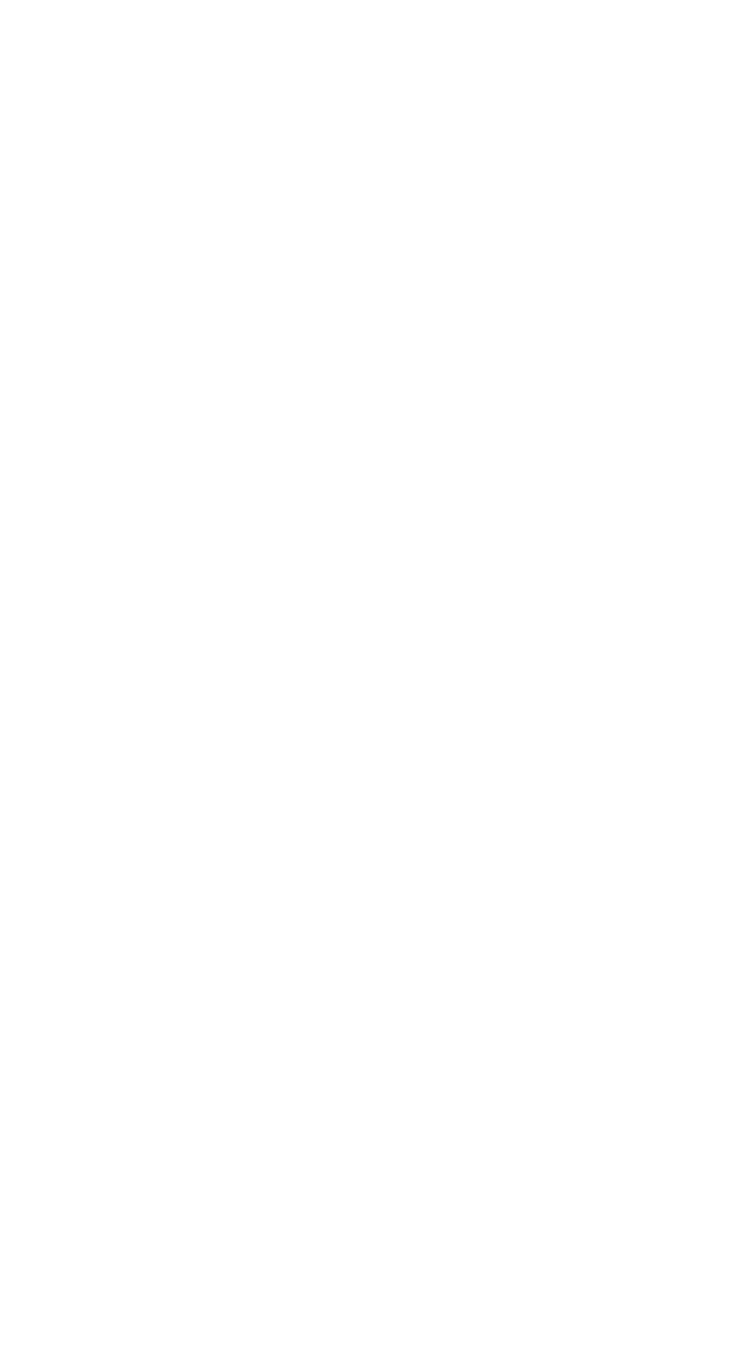
click at [537, 940] on div "Back / SP JSS 1 A SP JSS 1 A SPECIAL CLASS JSS 1 First Term [DATE]-[DATE] Class…" at bounding box center [465, 684] width 564 height 1369
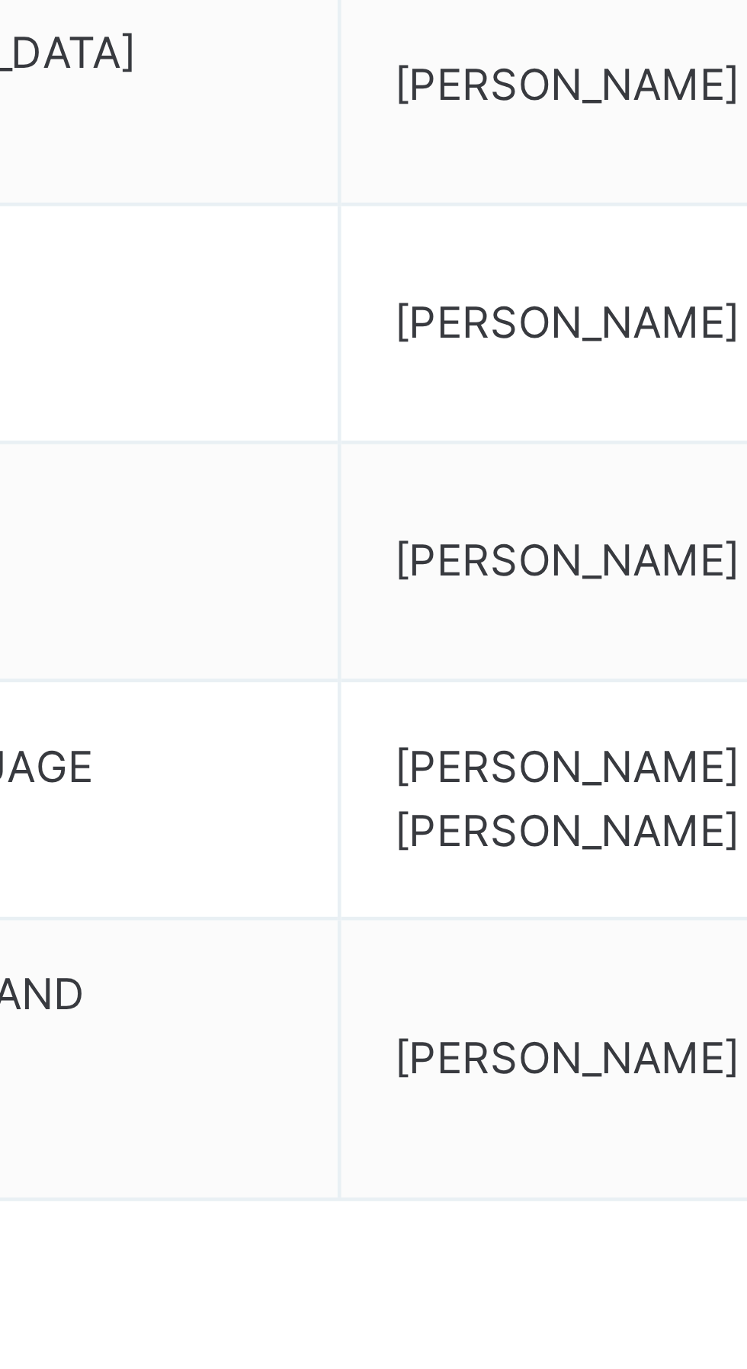
click at [688, 685] on span "Change Teacher" at bounding box center [670, 679] width 50 height 25
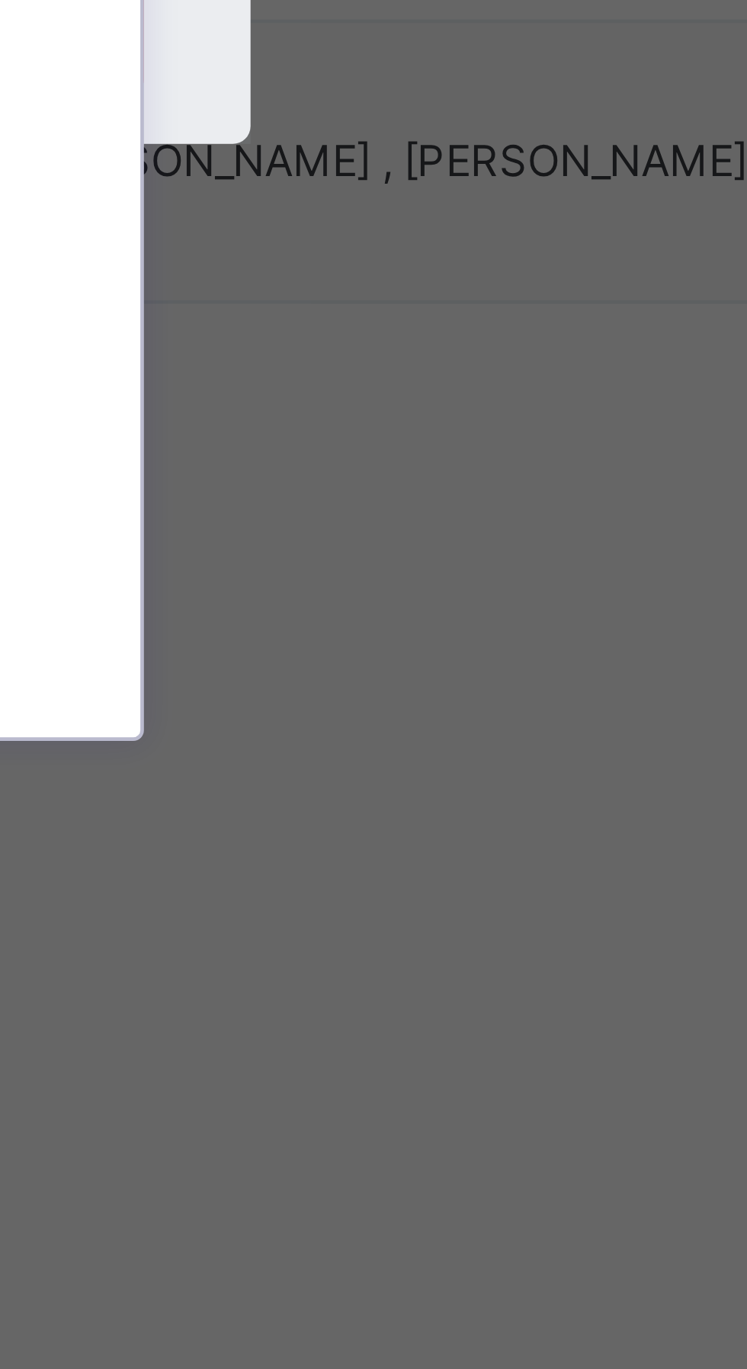
scroll to position [50, 0]
click at [462, 709] on div "[PERSON_NAME]" at bounding box center [373, 696] width 177 height 26
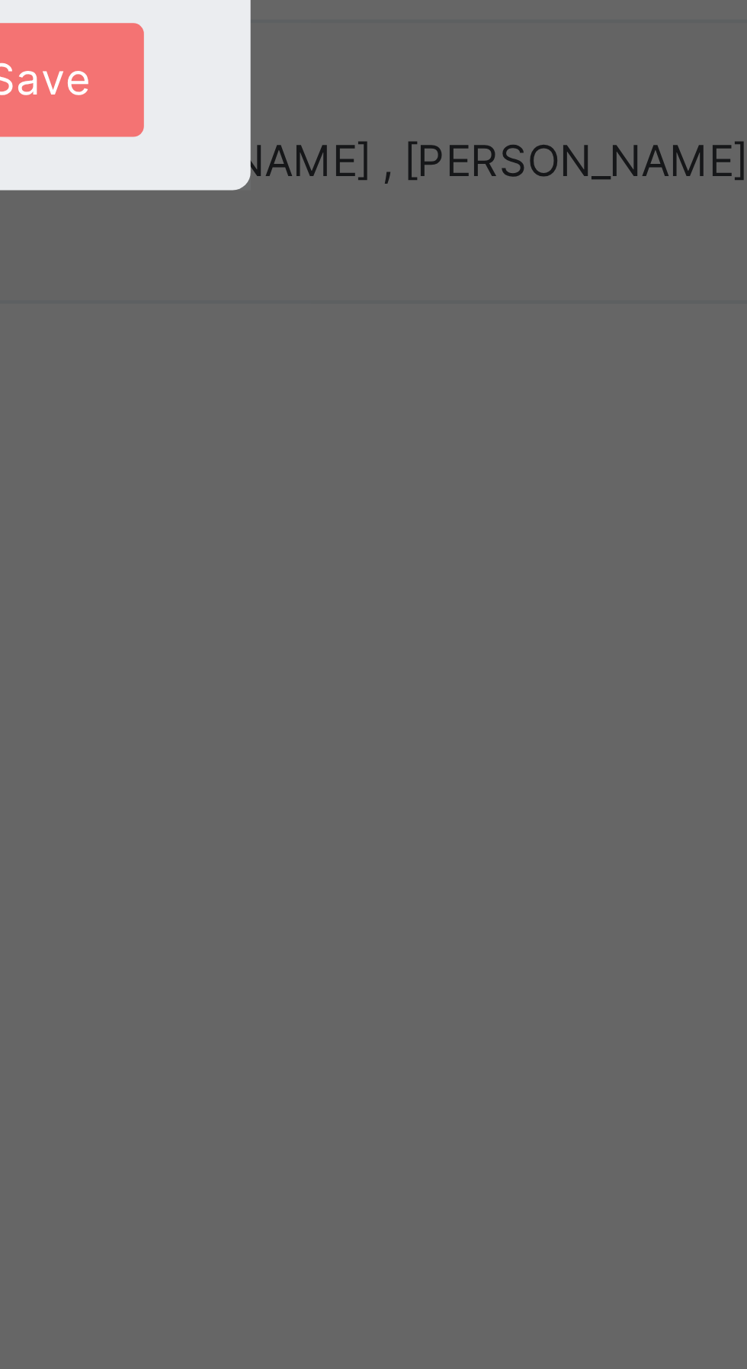
click at [451, 775] on span "Save" at bounding box center [440, 769] width 22 height 14
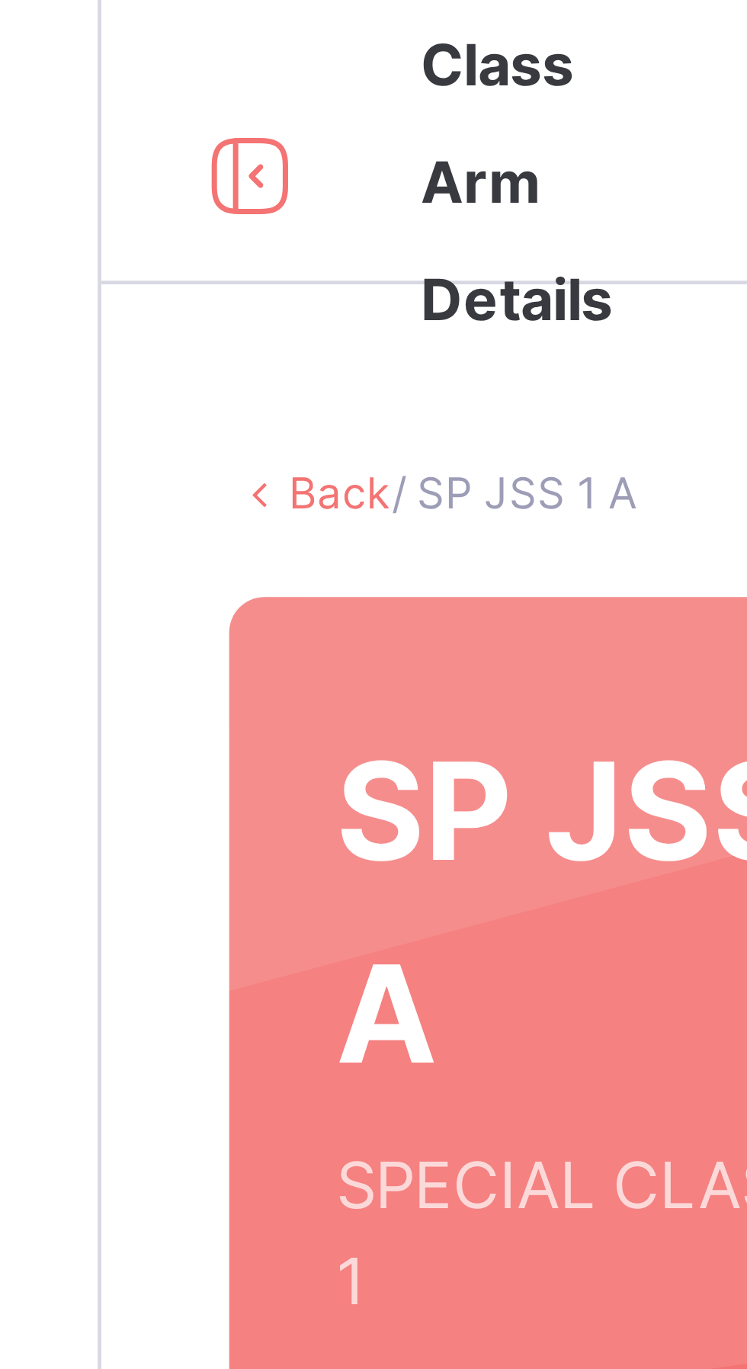
click at [232, 104] on link "Back" at bounding box center [234, 105] width 22 height 11
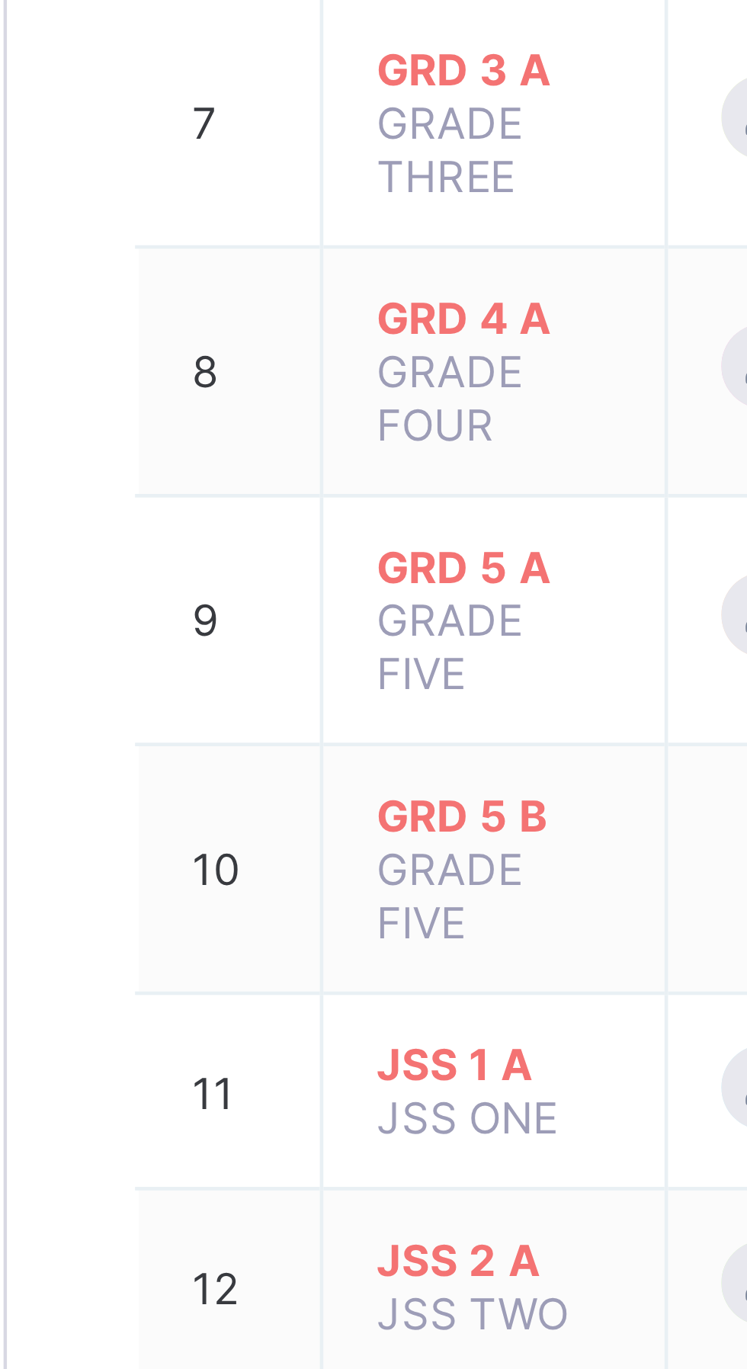
click at [284, 793] on span "JSS 1 A" at bounding box center [287, 798] width 50 height 11
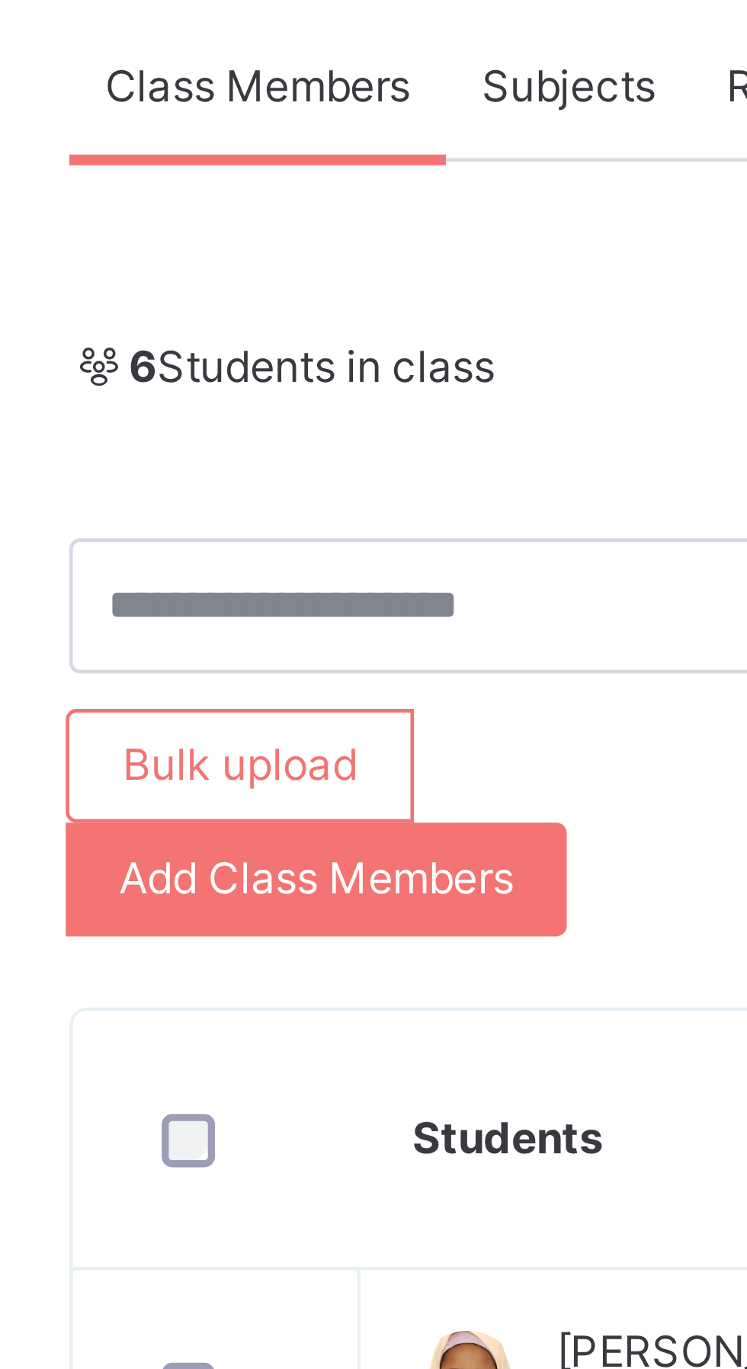
click at [320, 301] on span "Subjects" at bounding box center [317, 302] width 37 height 14
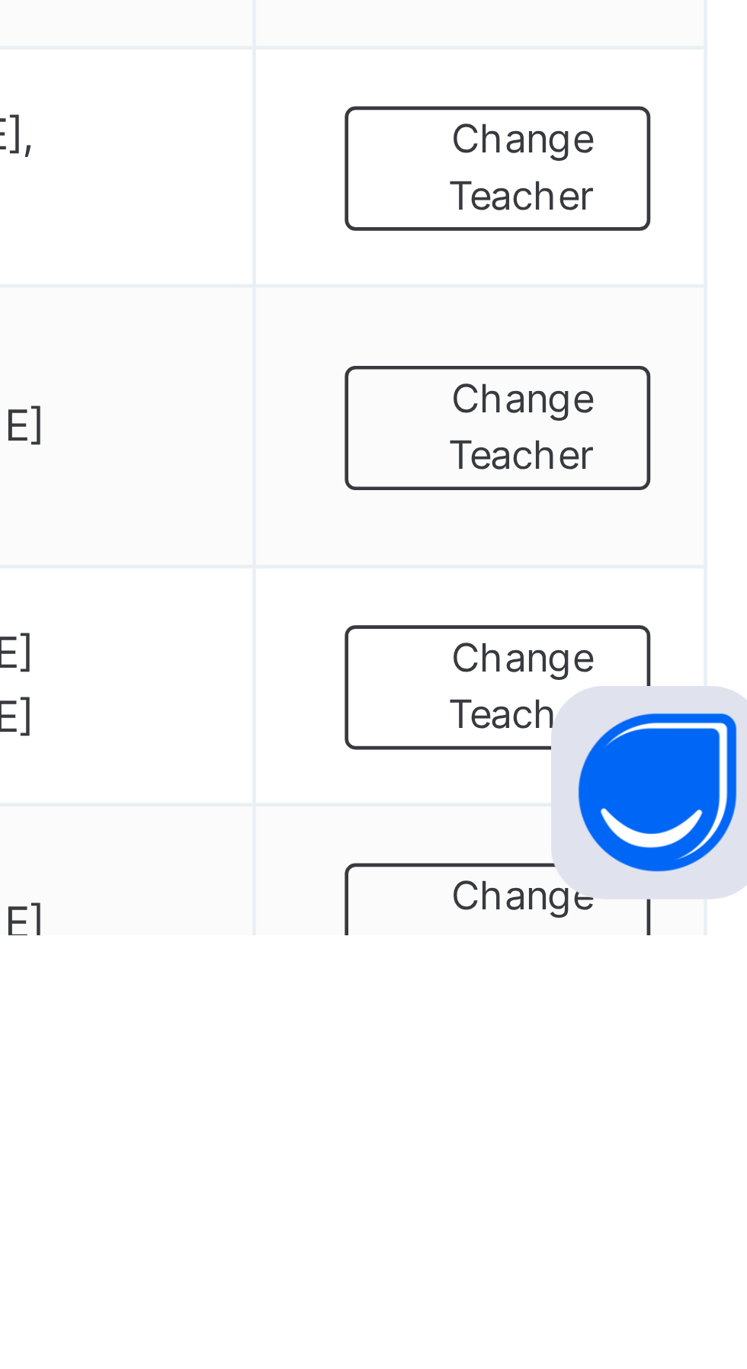
click at [686, 1326] on span "Change Teacher" at bounding box center [674, 1316] width 41 height 25
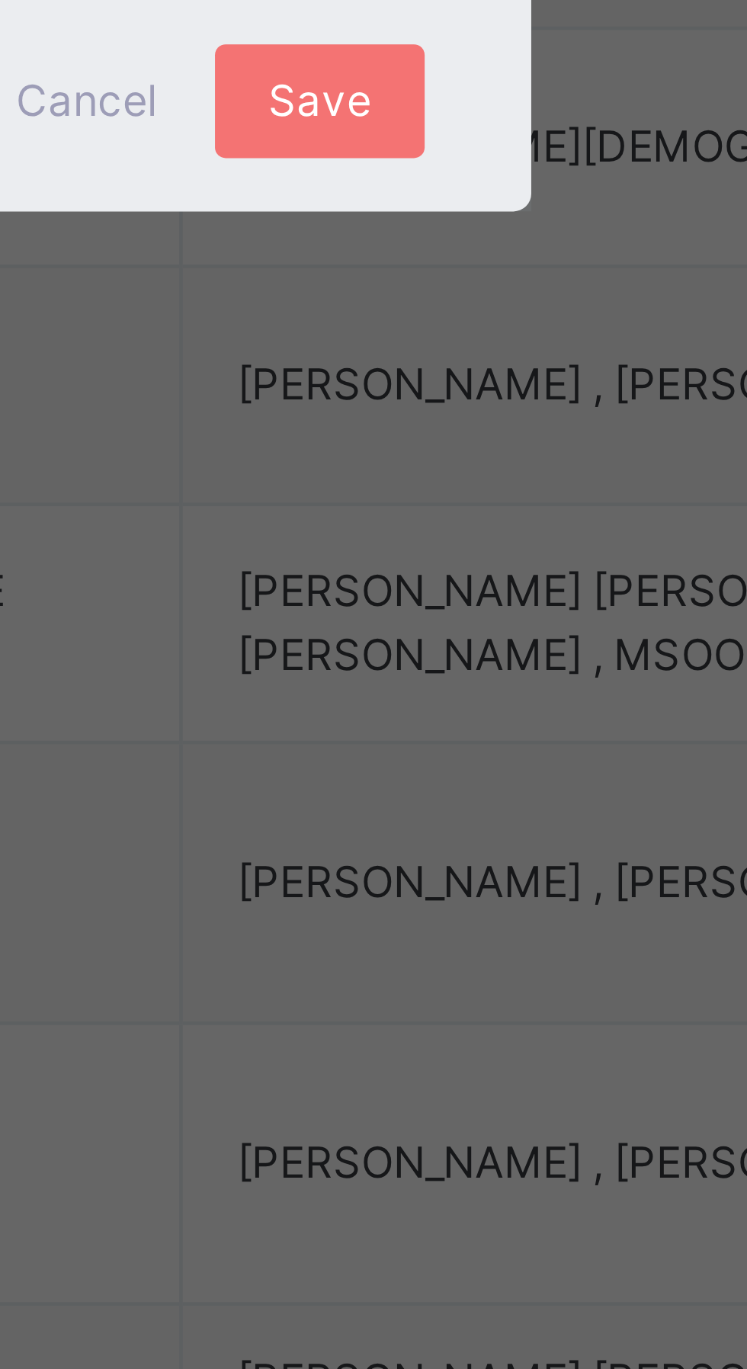
click at [460, 672] on div at bounding box center [448, 659] width 26 height 24
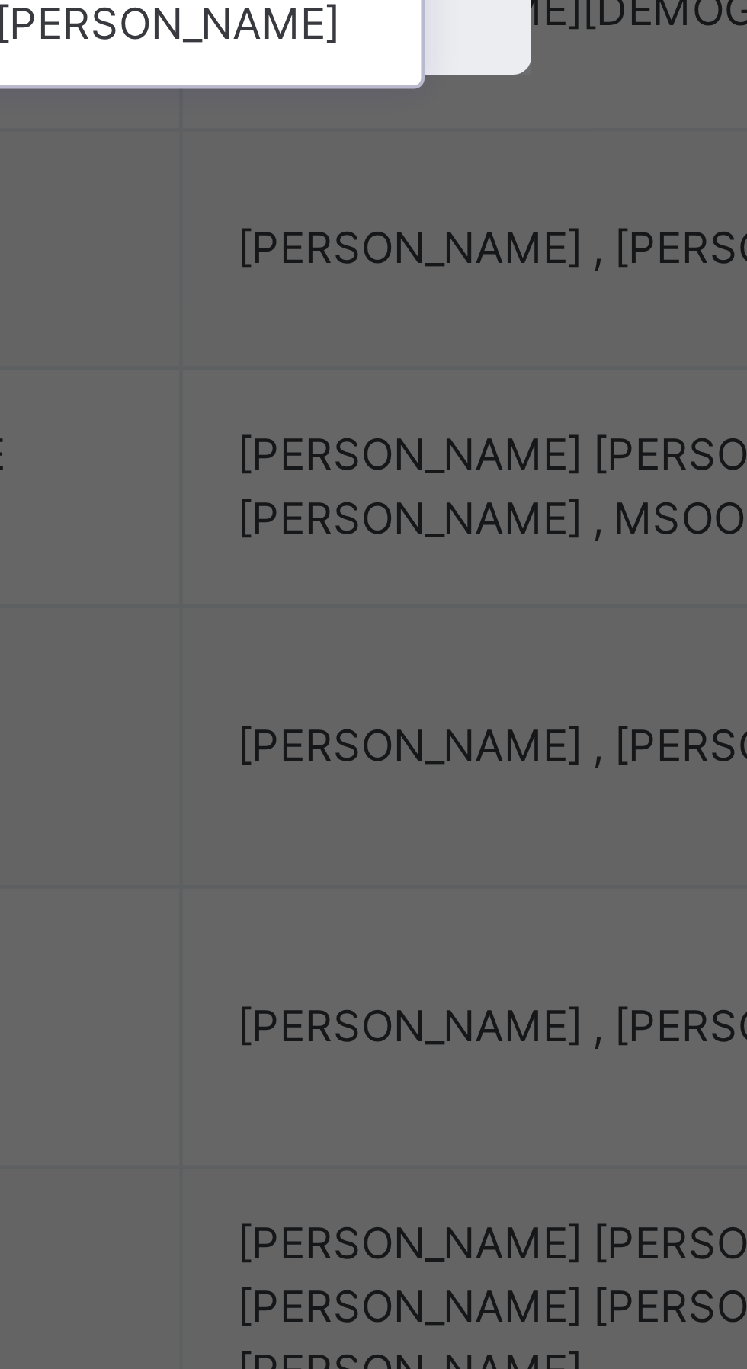
click at [462, 758] on div "[PERSON_NAME] [PERSON_NAME]" at bounding box center [373, 746] width 177 height 26
type input "***"
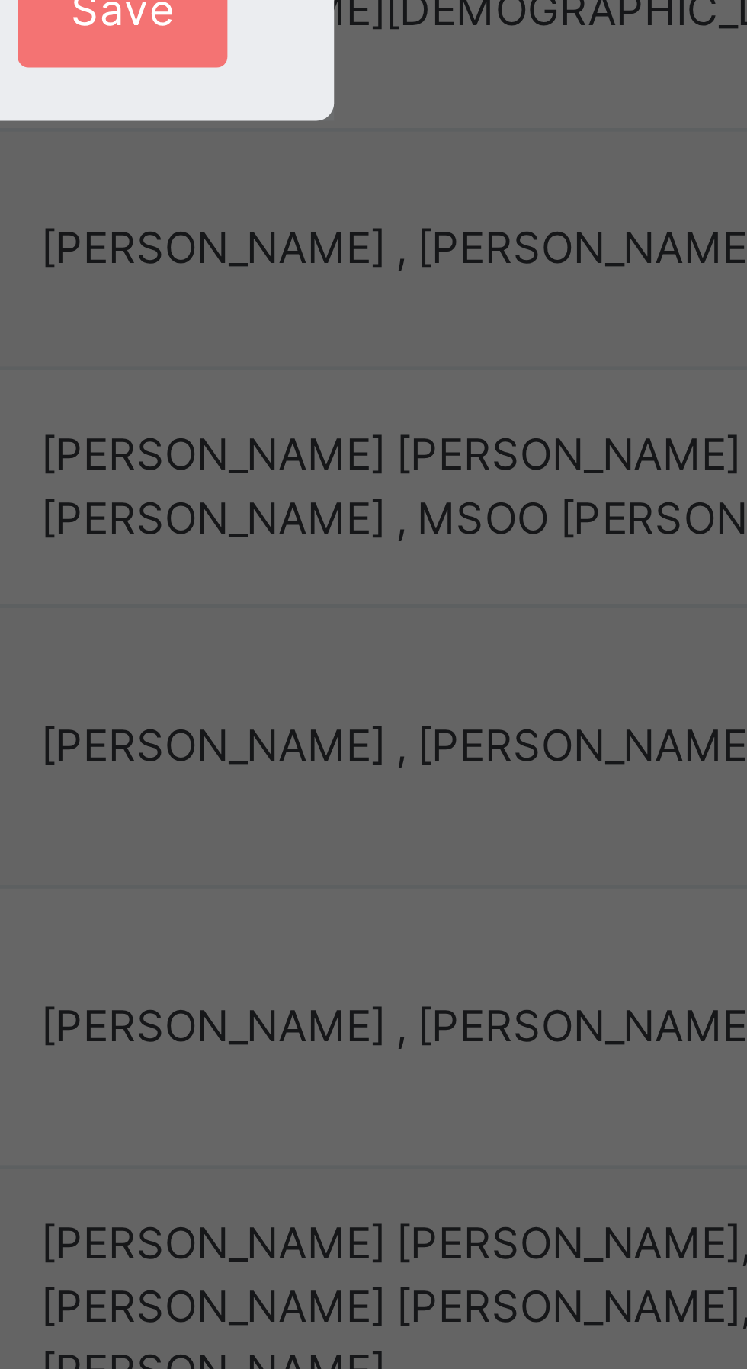
click at [451, 775] on span "Save" at bounding box center [440, 769] width 22 height 14
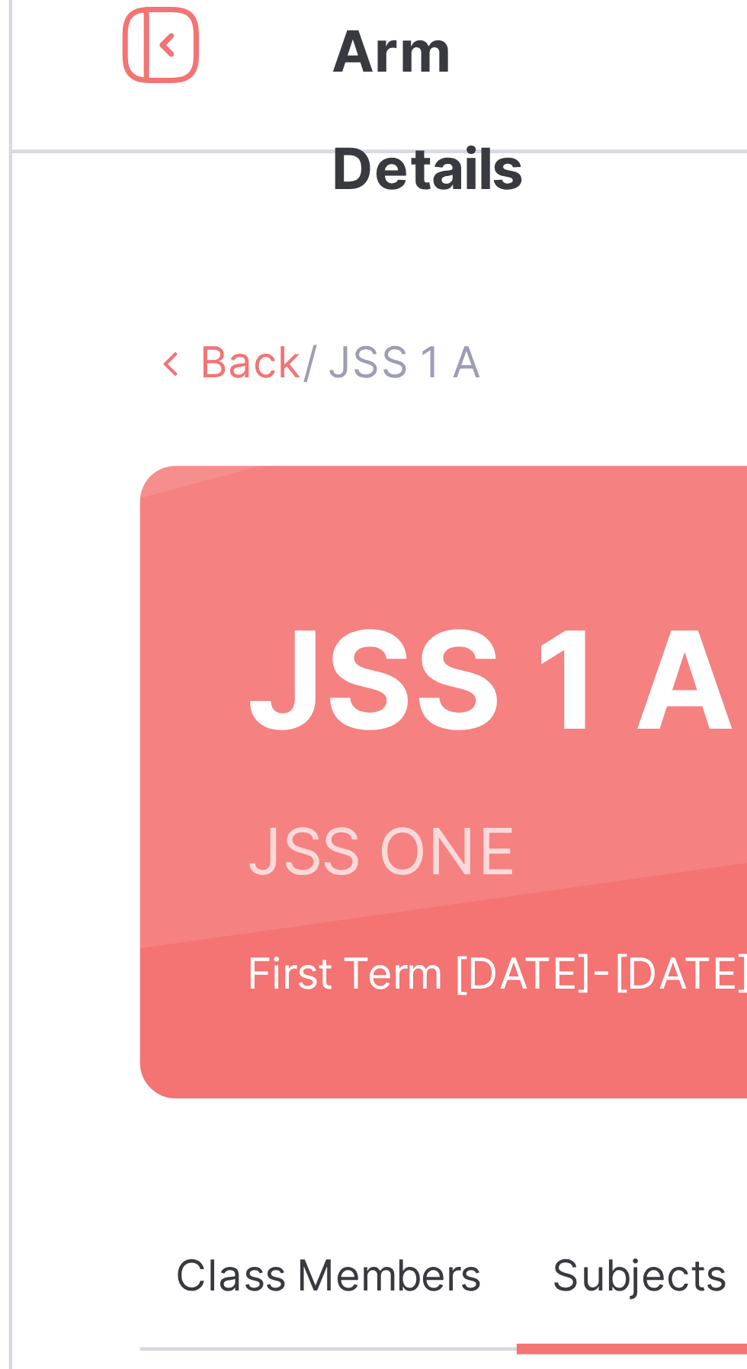
click at [229, 103] on link "Back" at bounding box center [234, 105] width 22 height 11
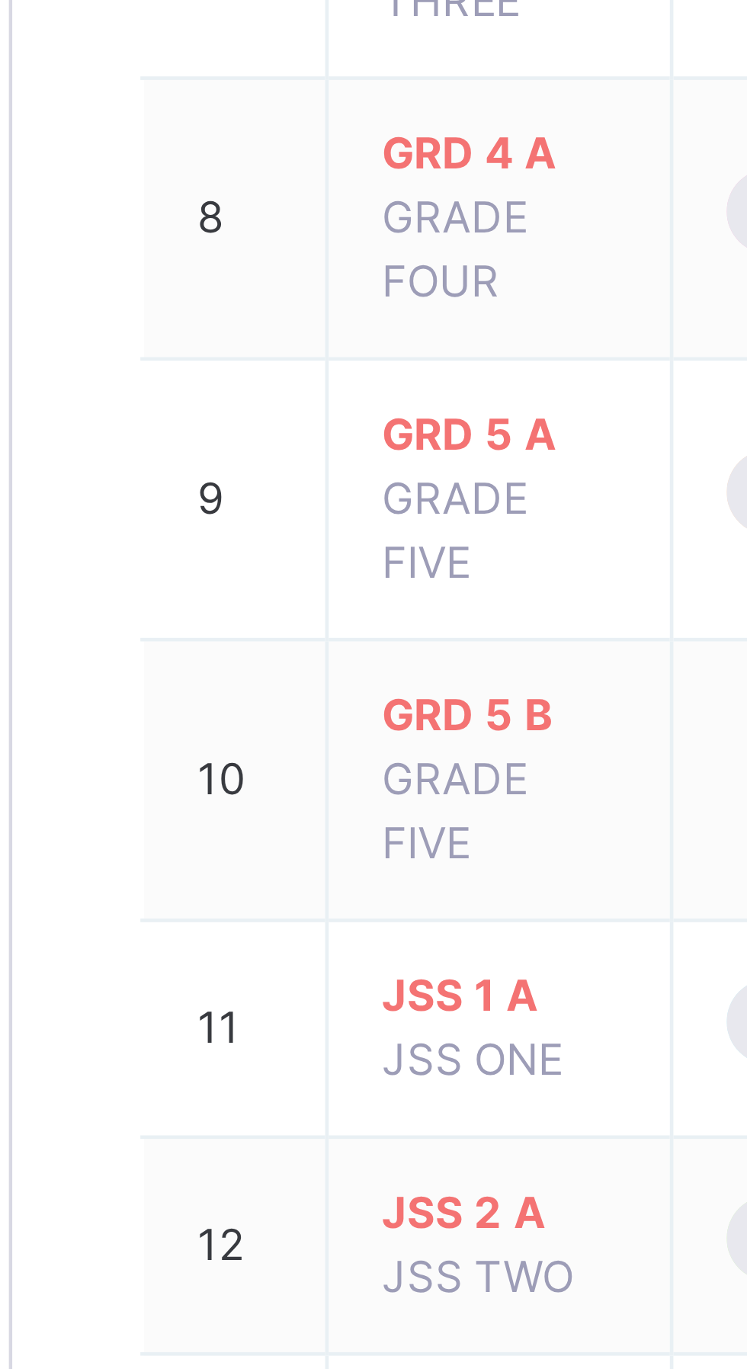
click at [286, 917] on span "JSS 2 A" at bounding box center [287, 924] width 50 height 14
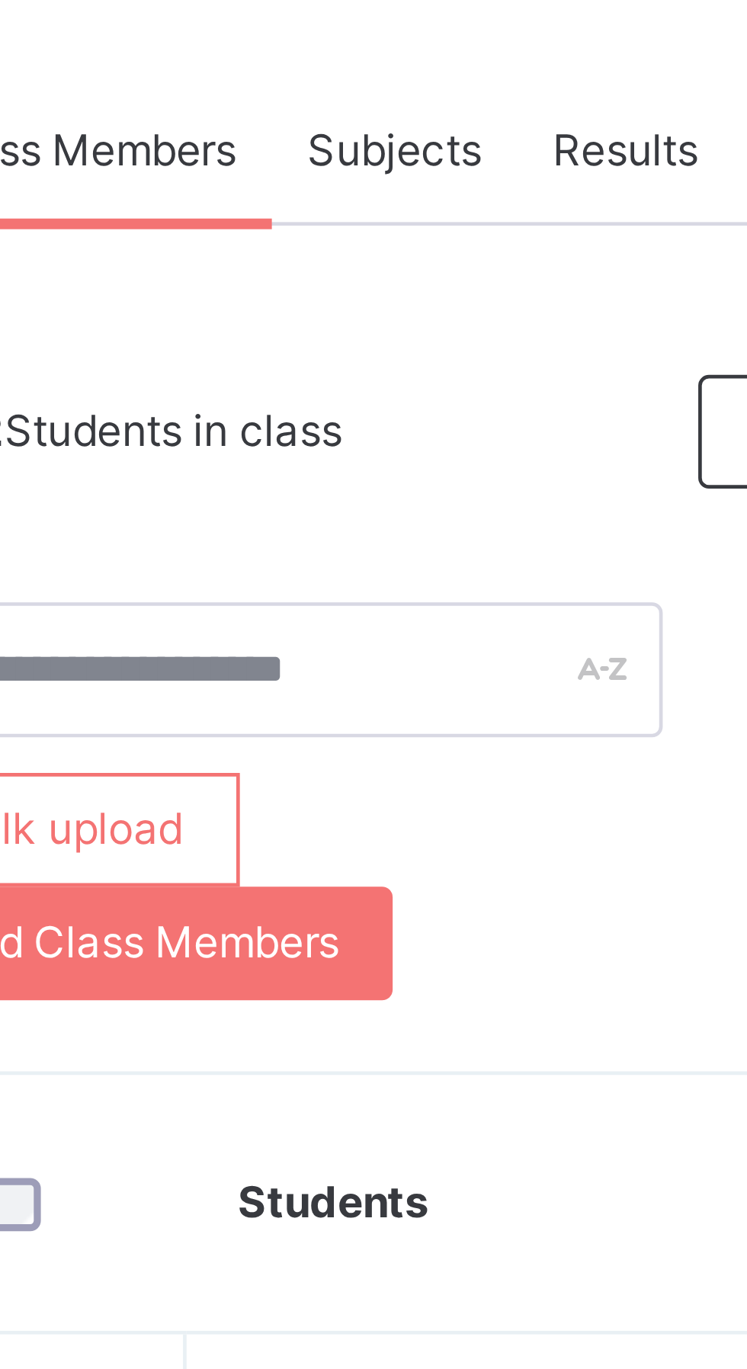
click at [320, 303] on span "Subjects" at bounding box center [317, 302] width 37 height 14
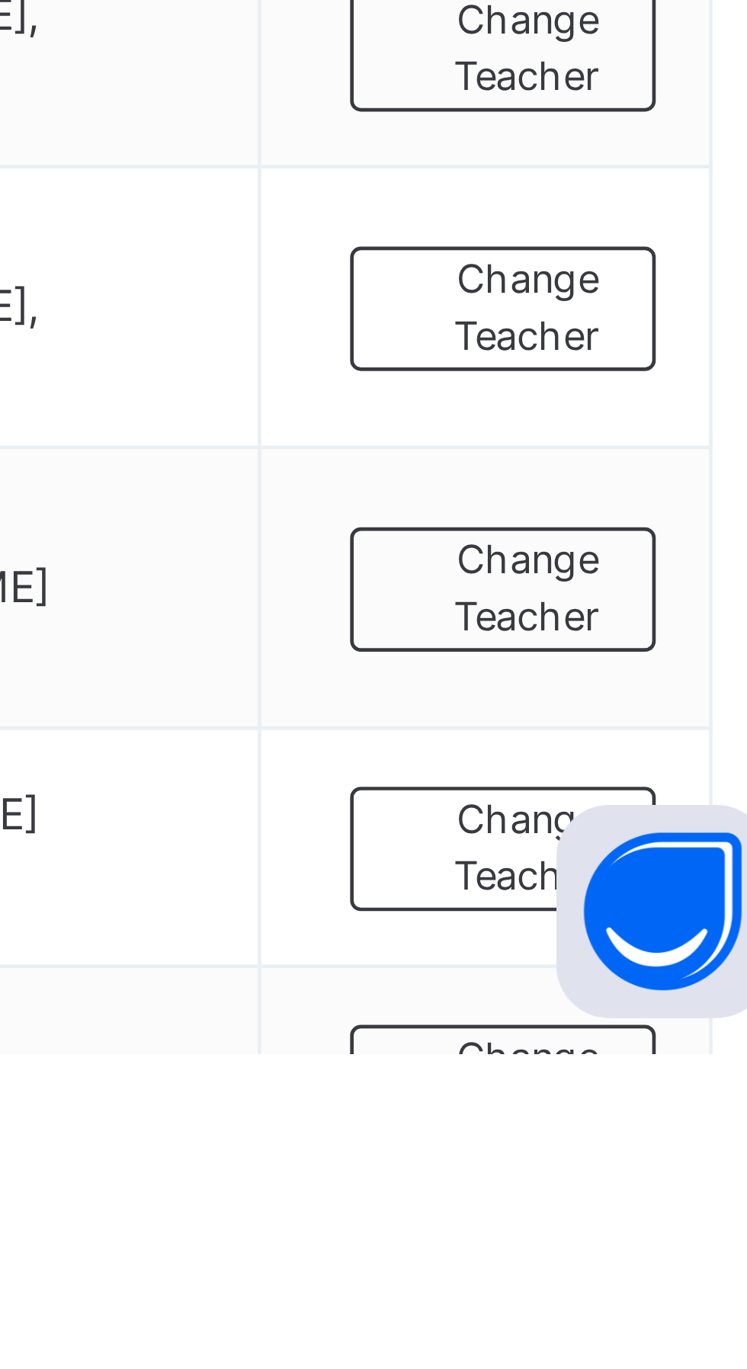
click at [691, 1329] on span "Change Teacher" at bounding box center [674, 1325] width 41 height 25
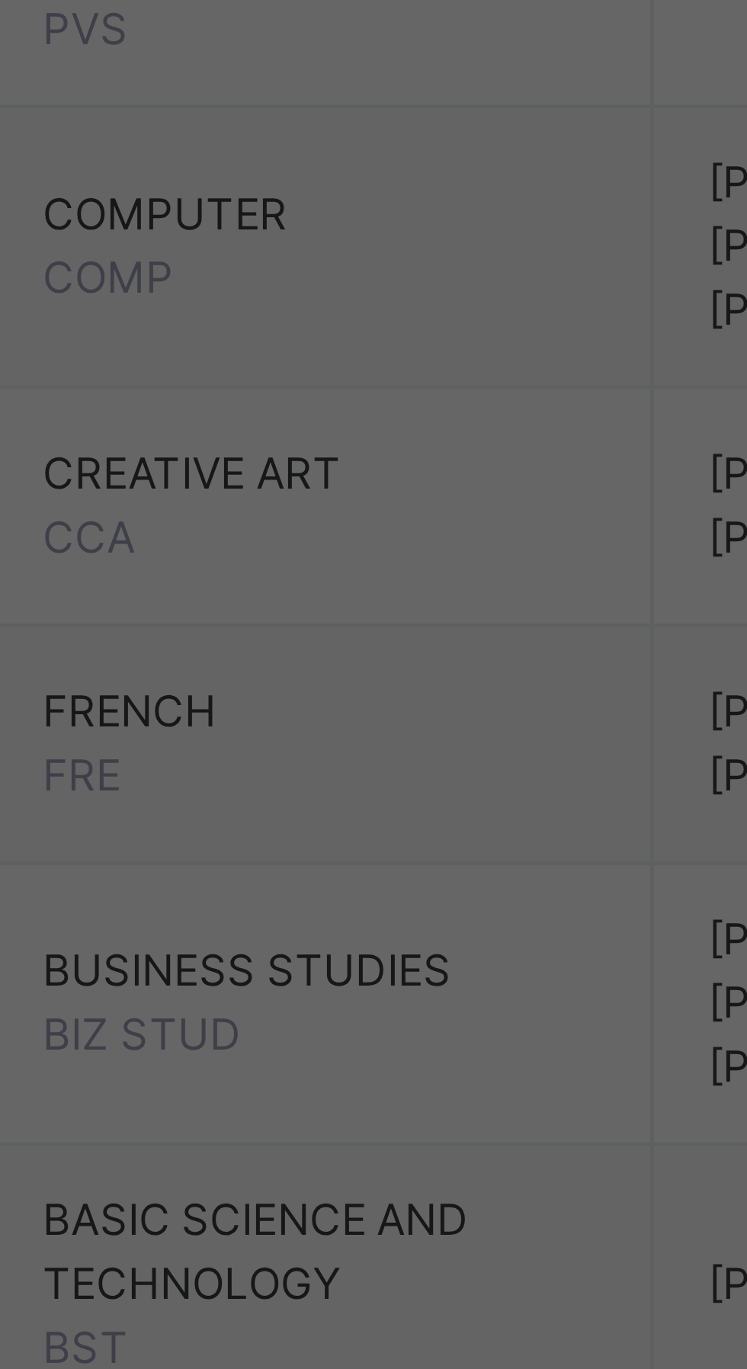
click at [486, 755] on div "Select Teacher USTAZ ABDULKADIR IBRAHIM ABDULRAHIM ABDULAZEEZ SALAWU" at bounding box center [373, 675] width 224 height 160
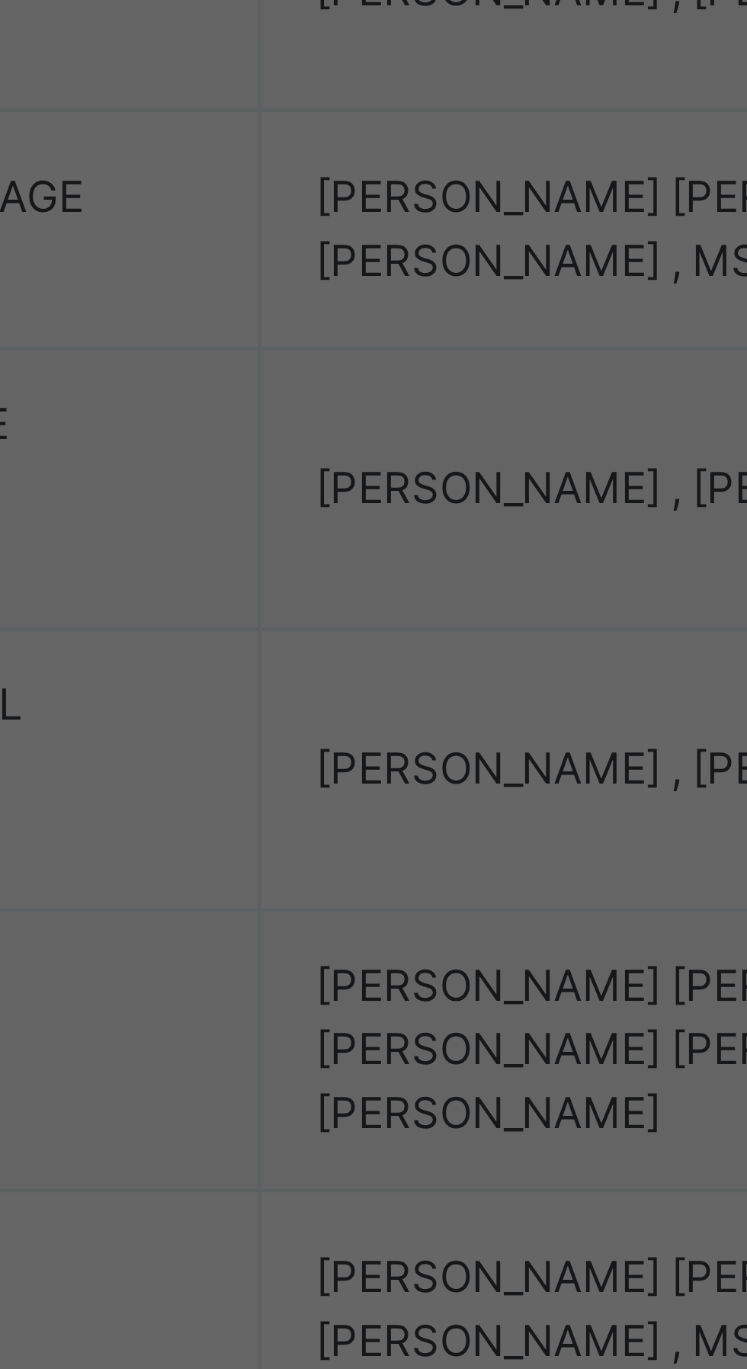
click at [454, 779] on div "[PERSON_NAME] [PERSON_NAME]" at bounding box center [373, 766] width 177 height 26
type input "***"
click at [451, 796] on span "Save" at bounding box center [440, 789] width 22 height 14
click at [463, 801] on div "Save" at bounding box center [440, 789] width 45 height 24
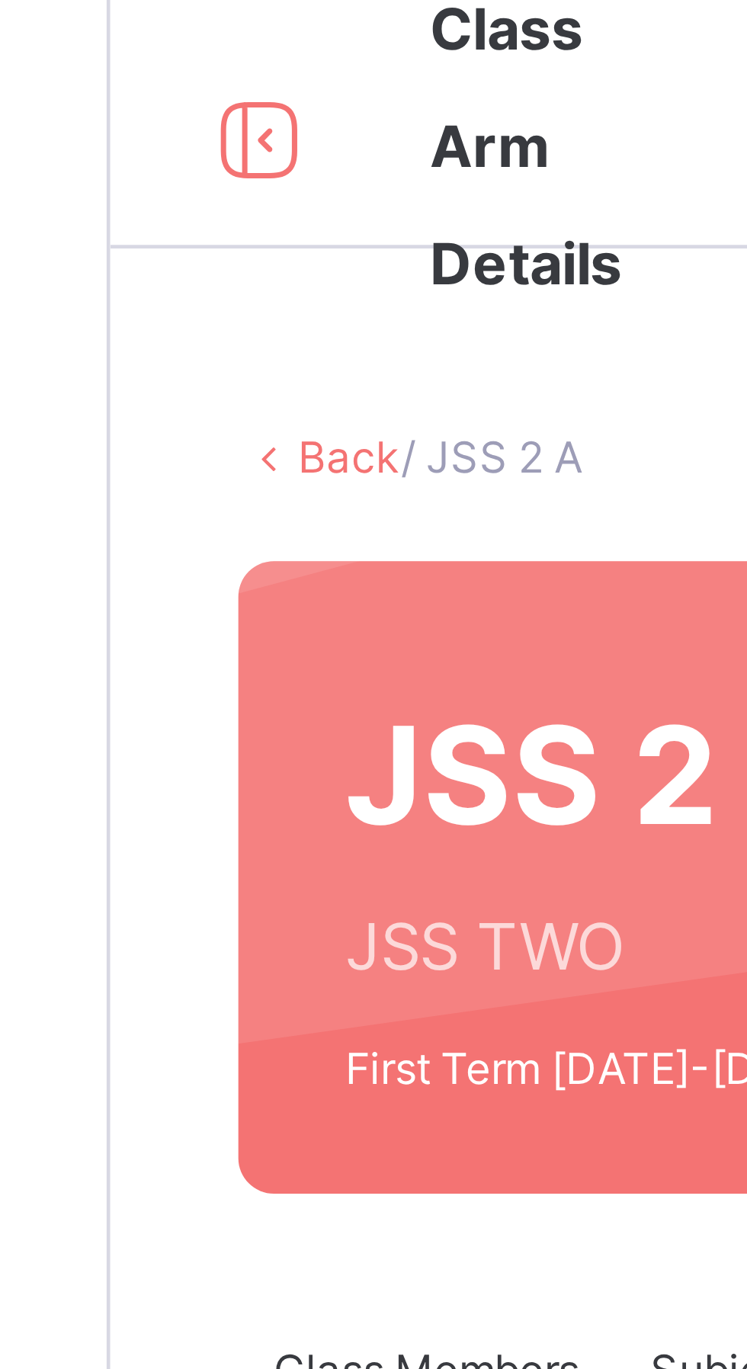
click at [238, 102] on link "Back" at bounding box center [234, 105] width 22 height 11
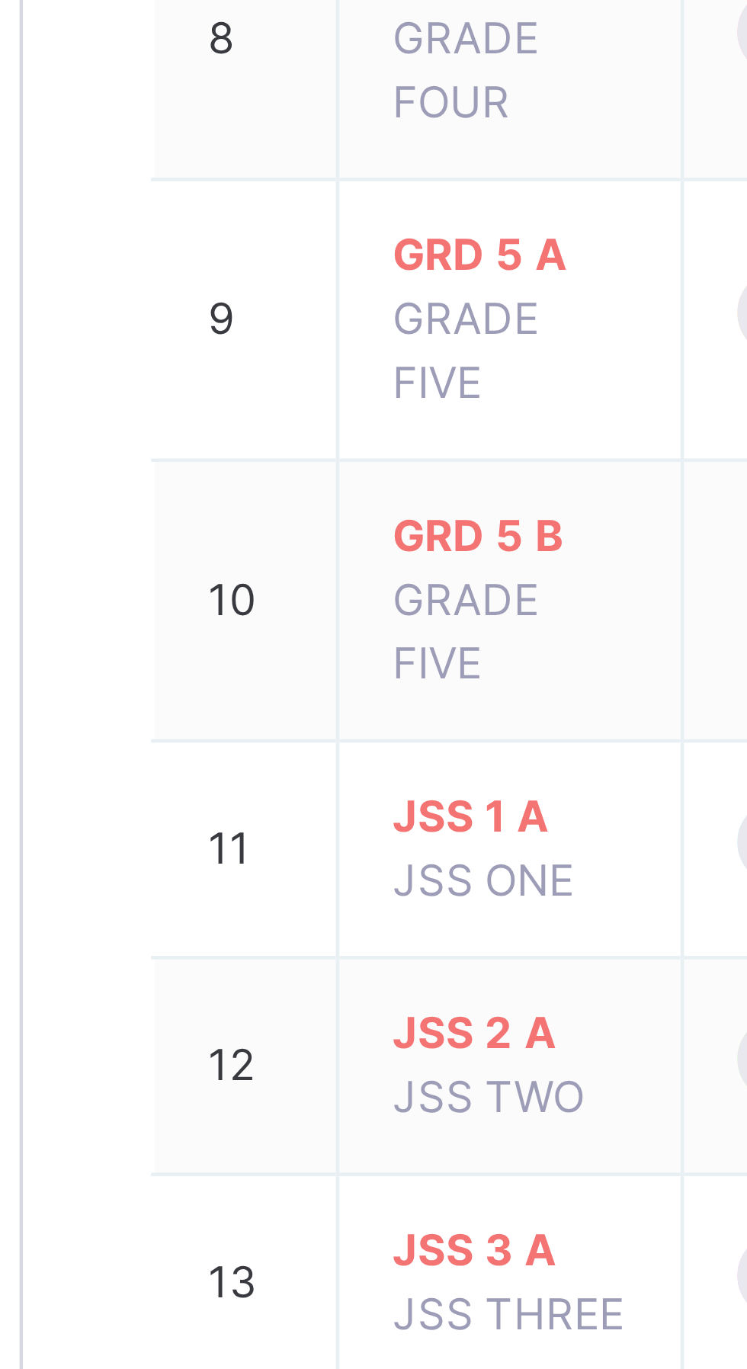
click at [300, 964] on span "JSS 3 A" at bounding box center [287, 971] width 50 height 14
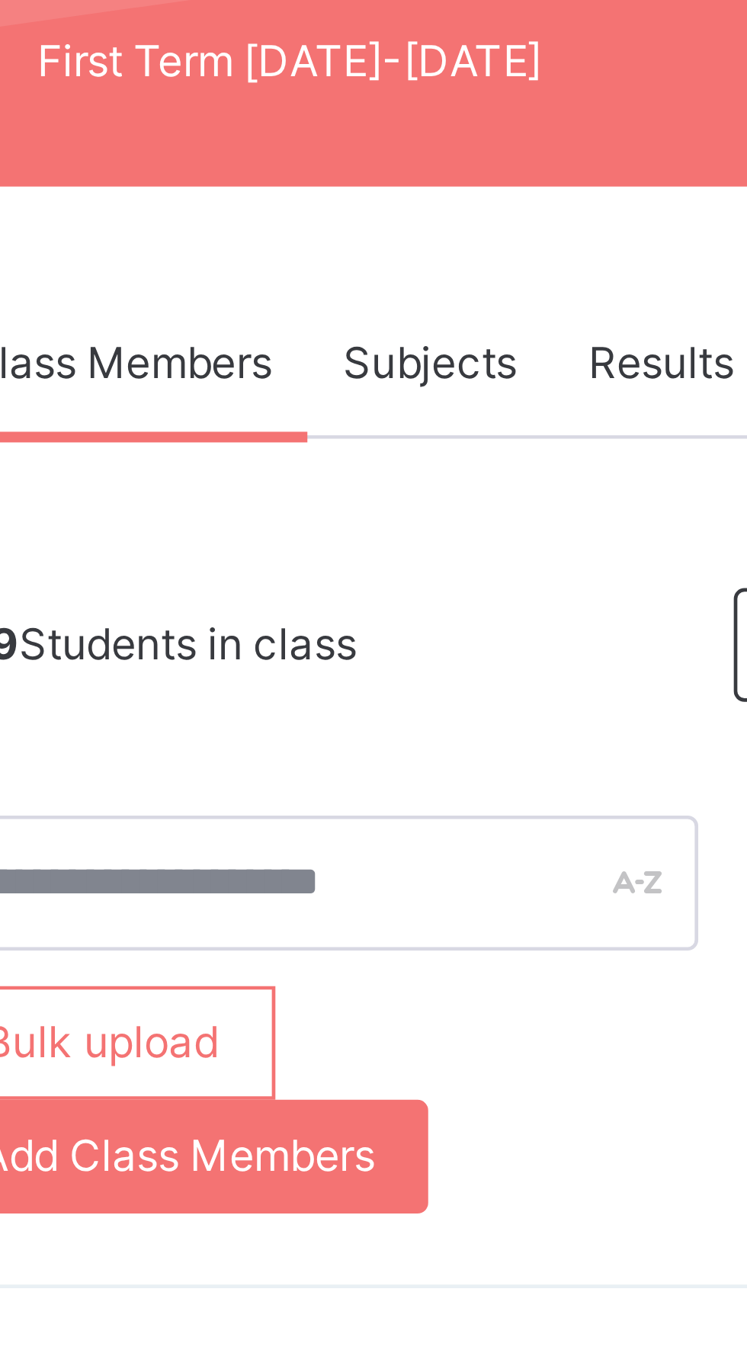
click at [328, 303] on span "Subjects" at bounding box center [317, 302] width 37 height 14
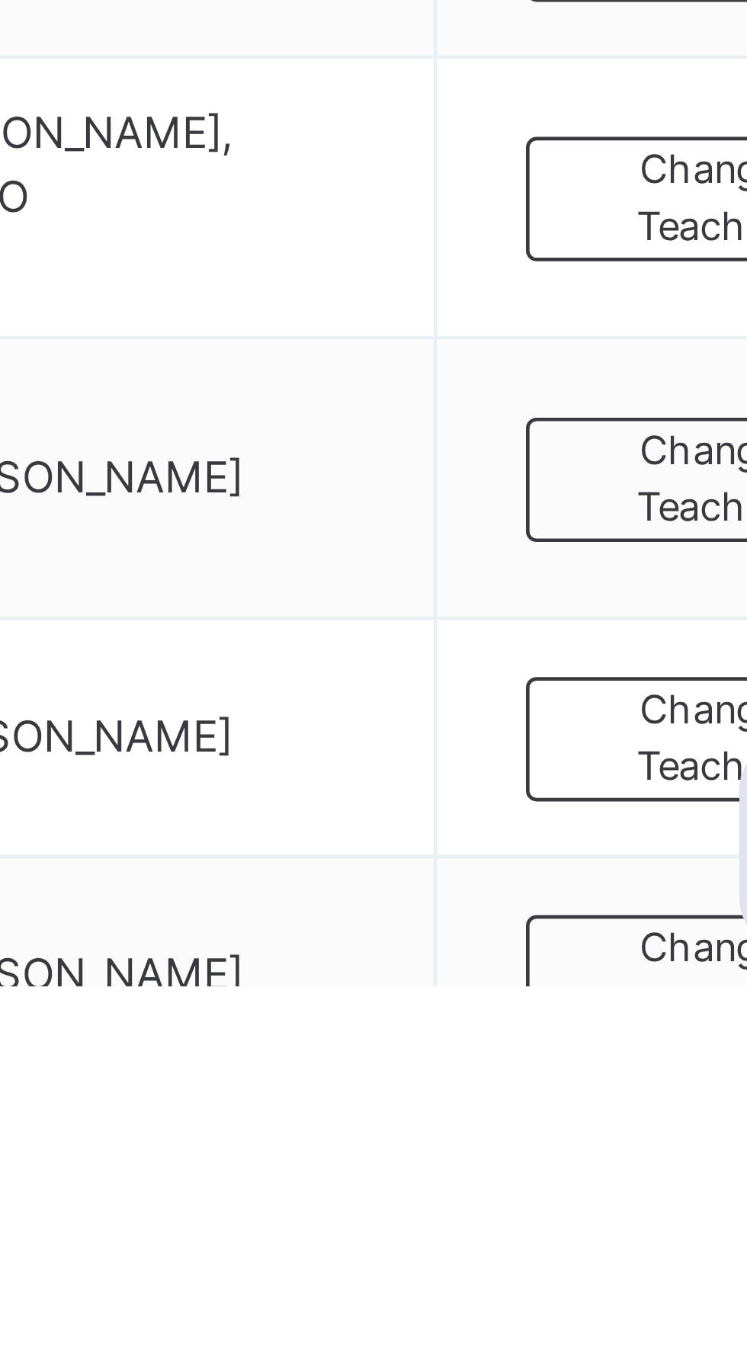
click at [665, 1310] on span "Change Teacher" at bounding box center [674, 1316] width 43 height 25
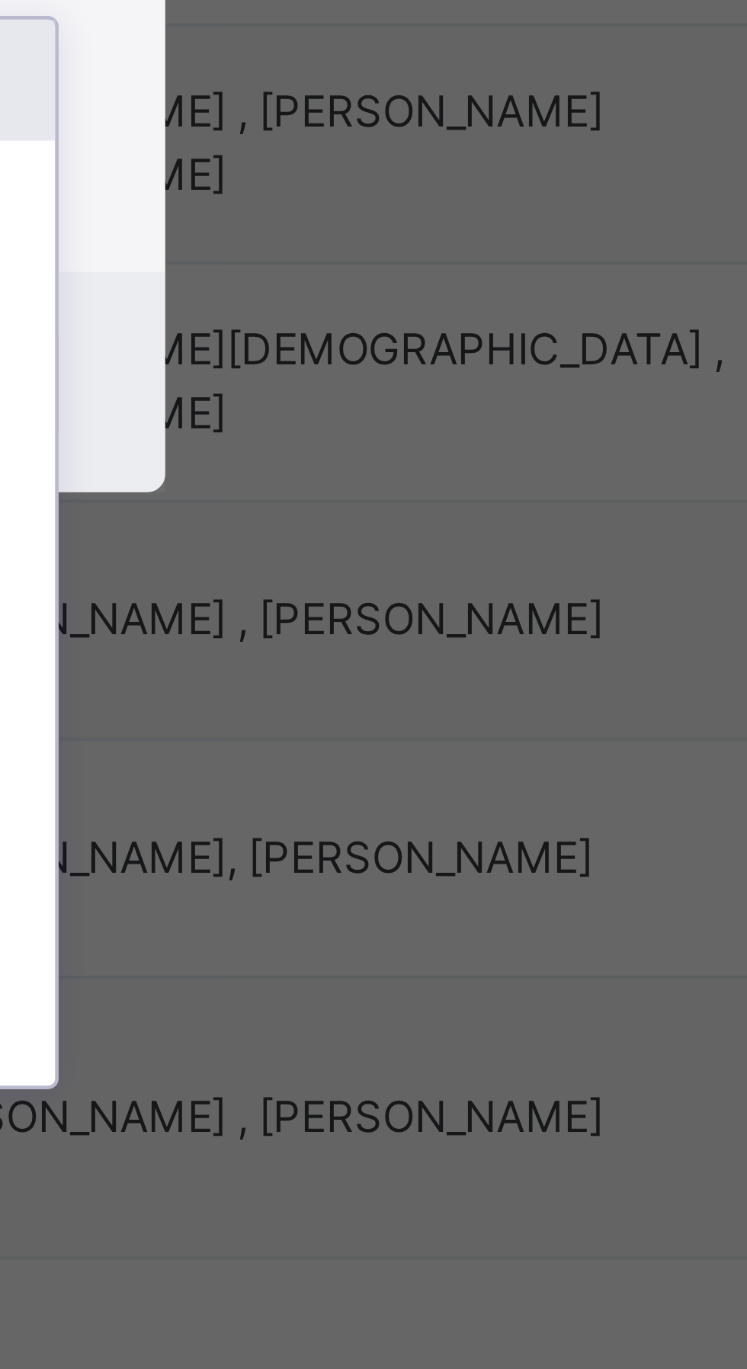
type input "**"
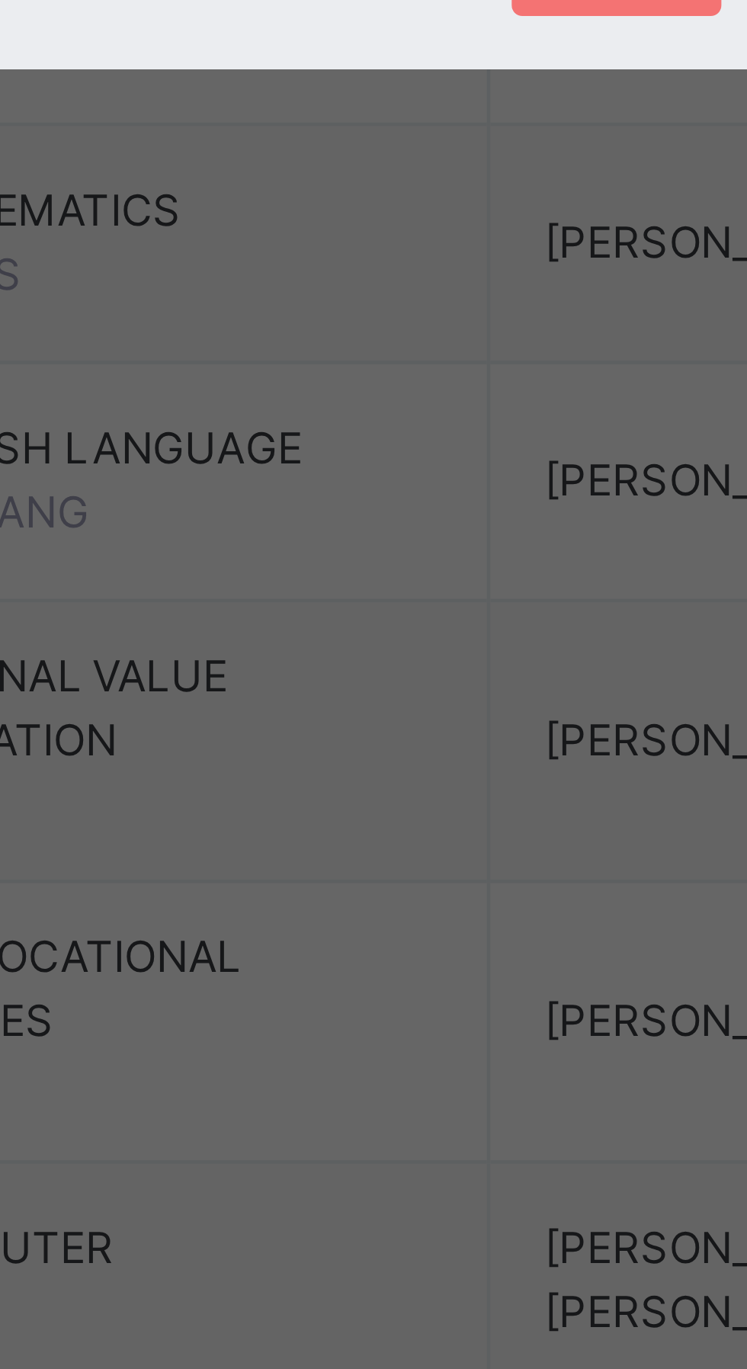
click at [396, 733] on div "[PERSON_NAME] [PERSON_NAME]" at bounding box center [373, 720] width 177 height 26
type input "****"
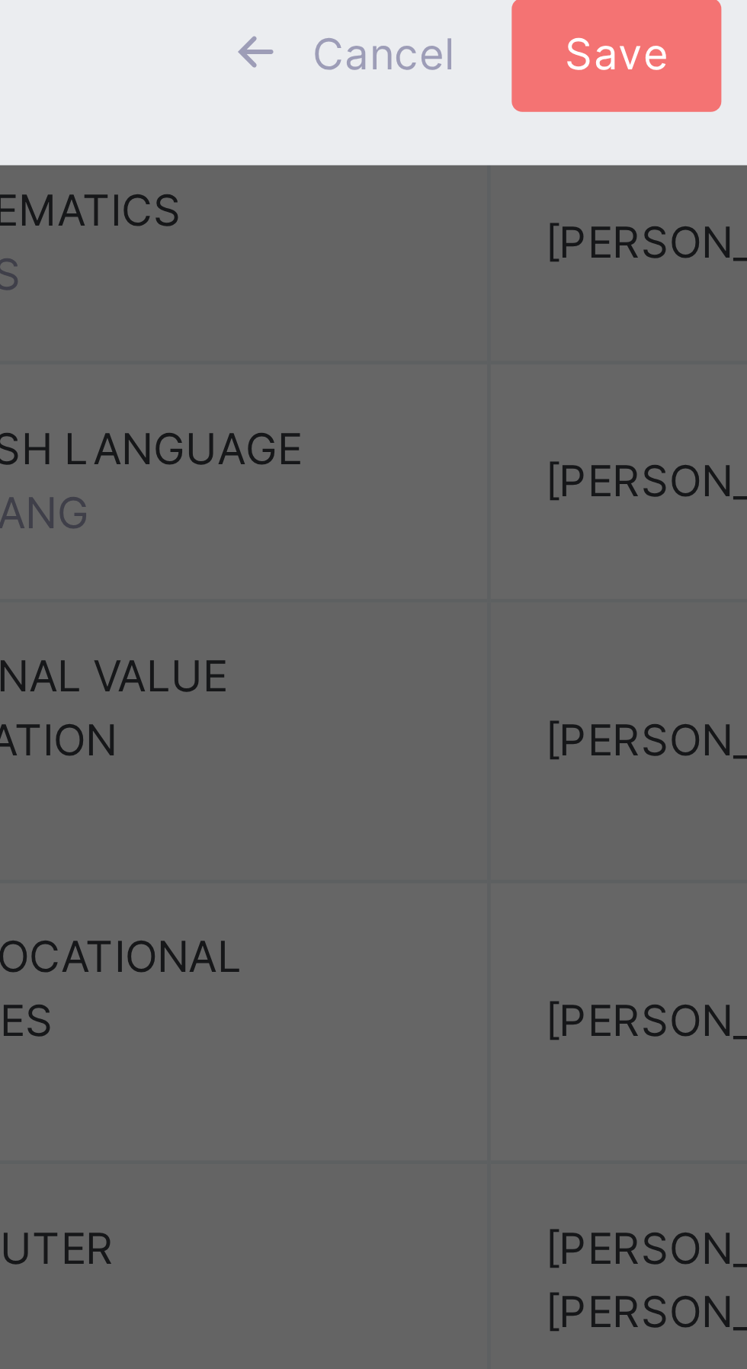
click at [451, 786] on span "Save" at bounding box center [440, 779] width 22 height 14
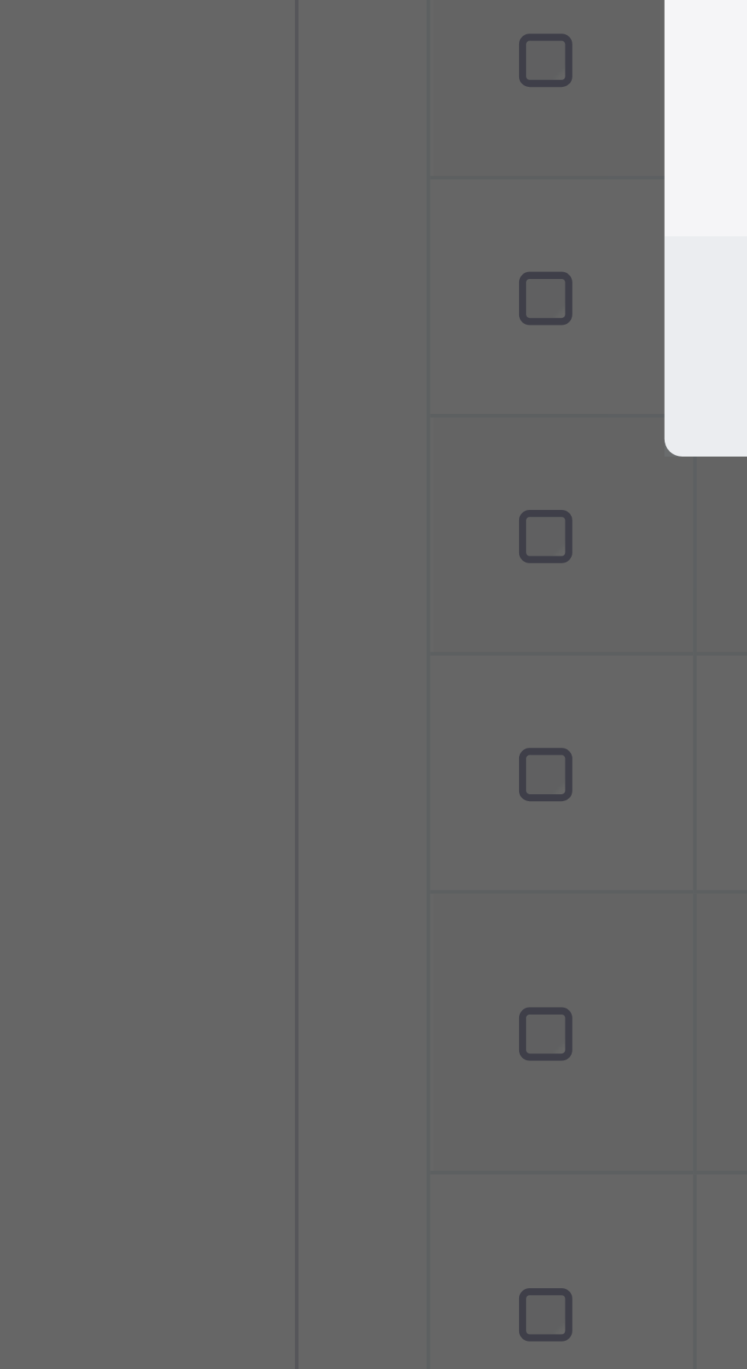
click at [392, 595] on div "Add Subject Teacher" at bounding box center [373, 580] width 224 height 29
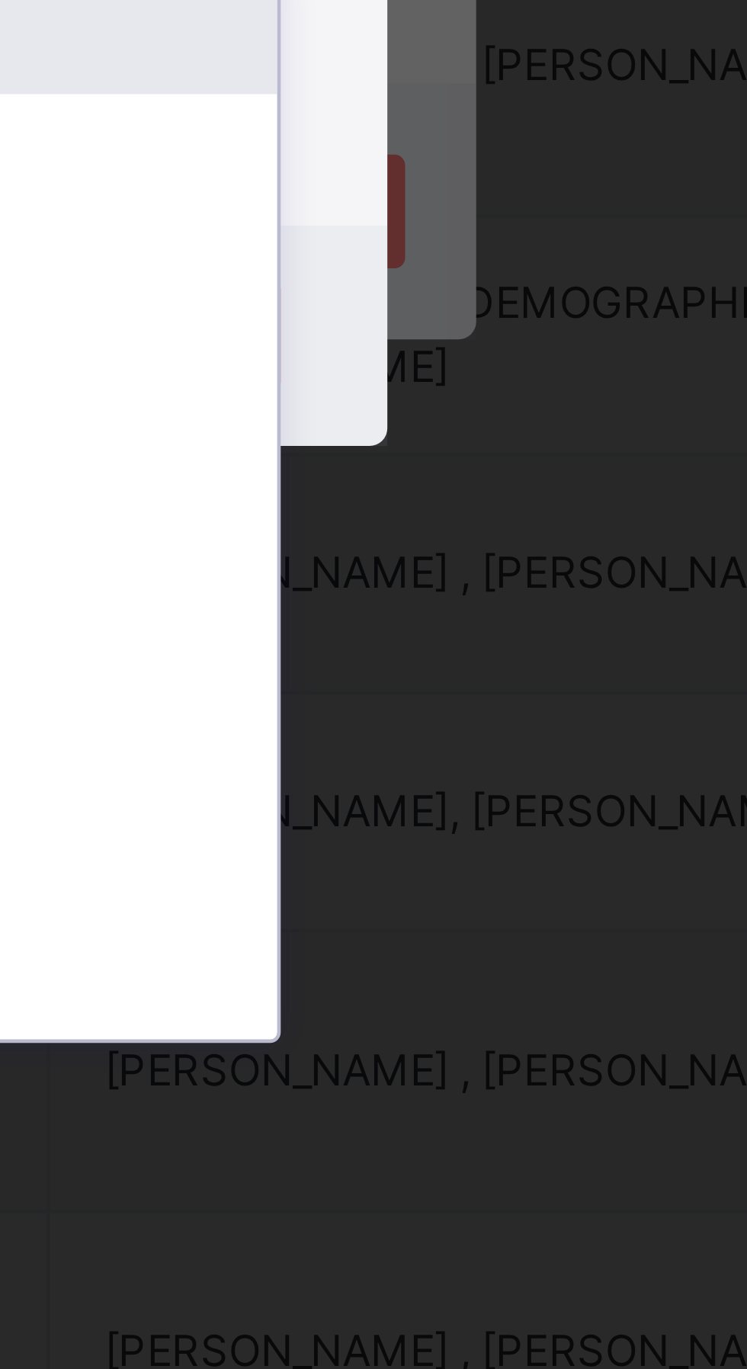
click at [462, 820] on div "[PERSON_NAME]" at bounding box center [373, 807] width 177 height 26
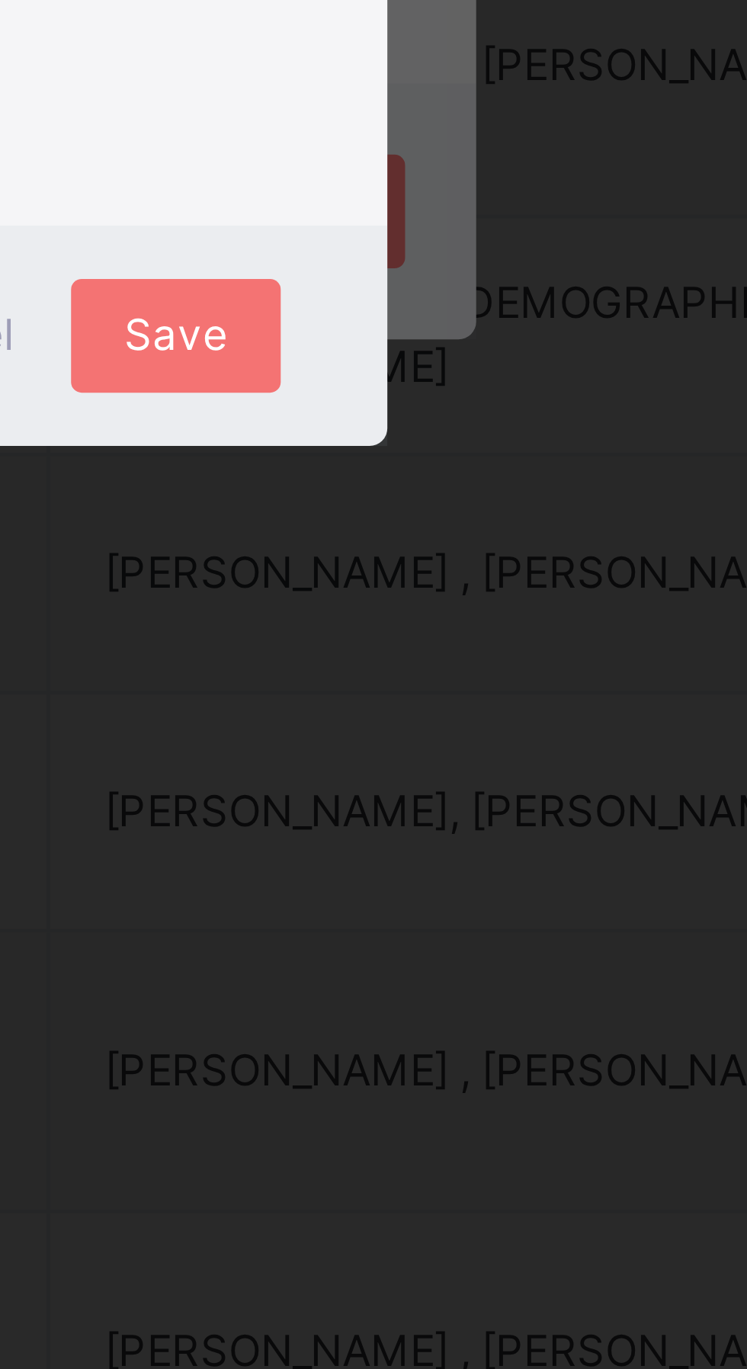
click at [459, 738] on div "Select Teacher ADAM ADAM ABUBAKAR ABUBAKAR MUHAMMAD" at bounding box center [373, 676] width 178 height 124
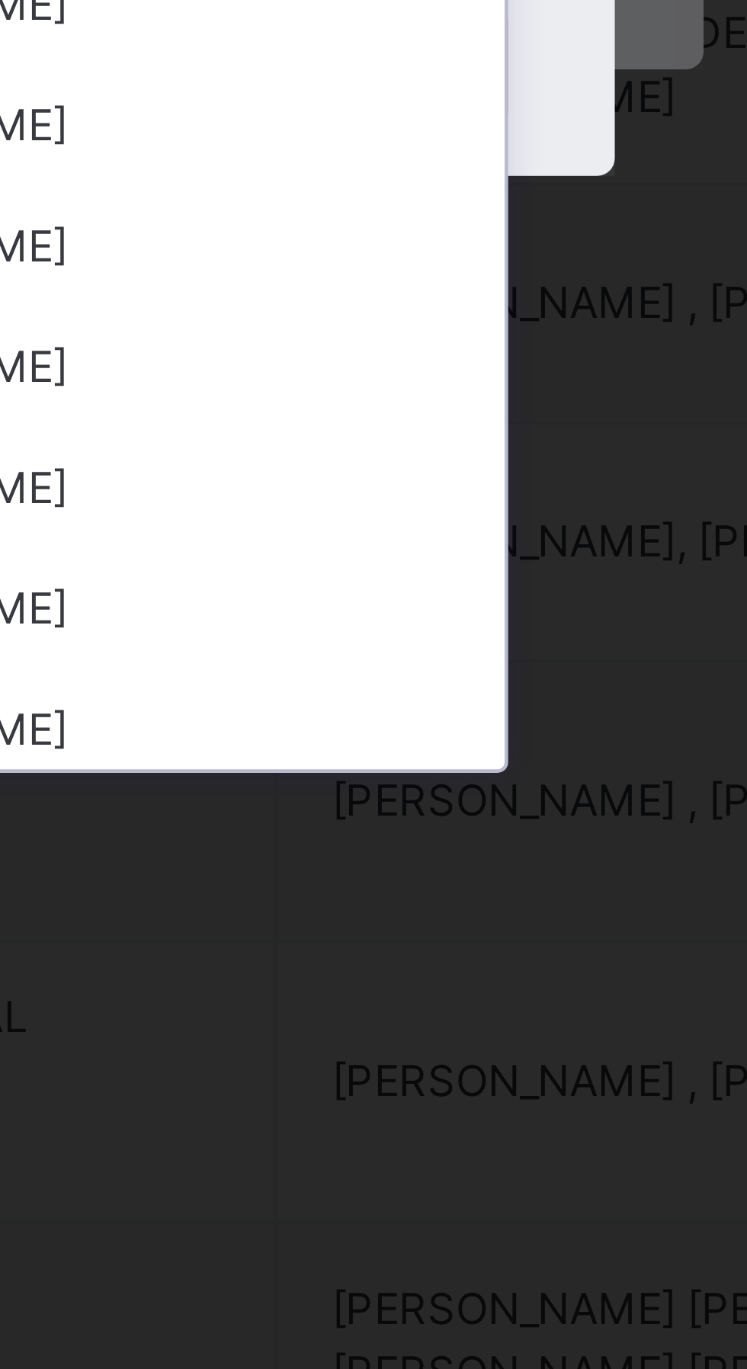
click at [457, 717] on div "[PERSON_NAME]" at bounding box center [373, 704] width 177 height 26
click at [433, 684] on div "[PERSON_NAME] [PERSON_NAME]" at bounding box center [359, 657] width 148 height 53
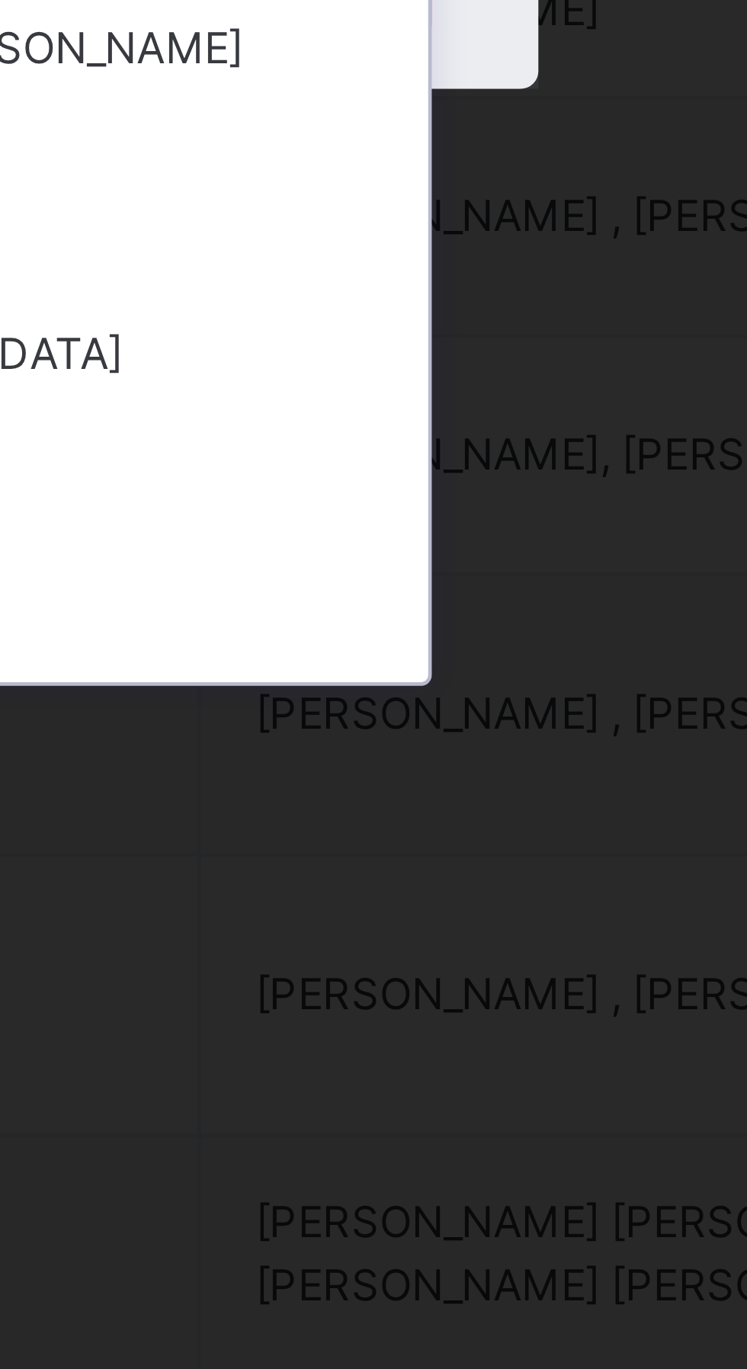
scroll to position [361, 0]
click at [453, 823] on div "ABDULRAHMAN SALIFU" at bounding box center [373, 810] width 177 height 26
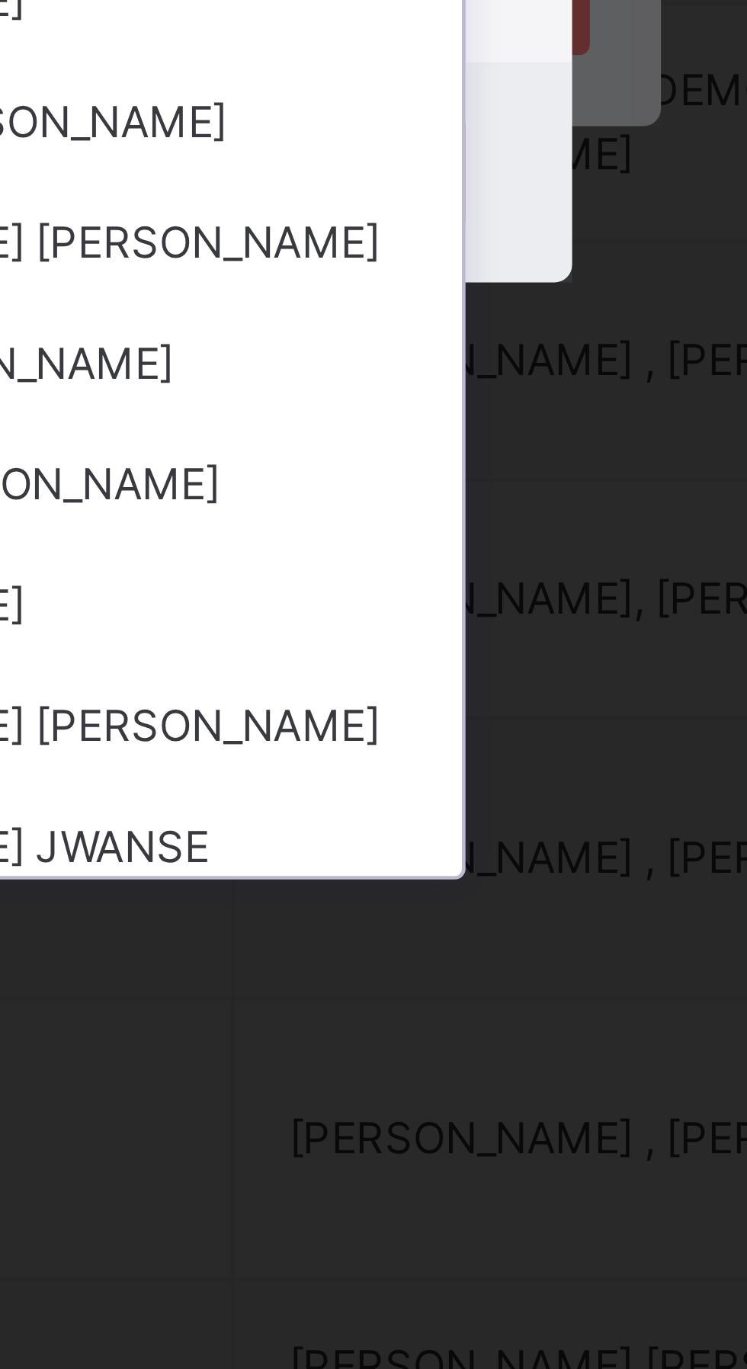
scroll to position [539, 0]
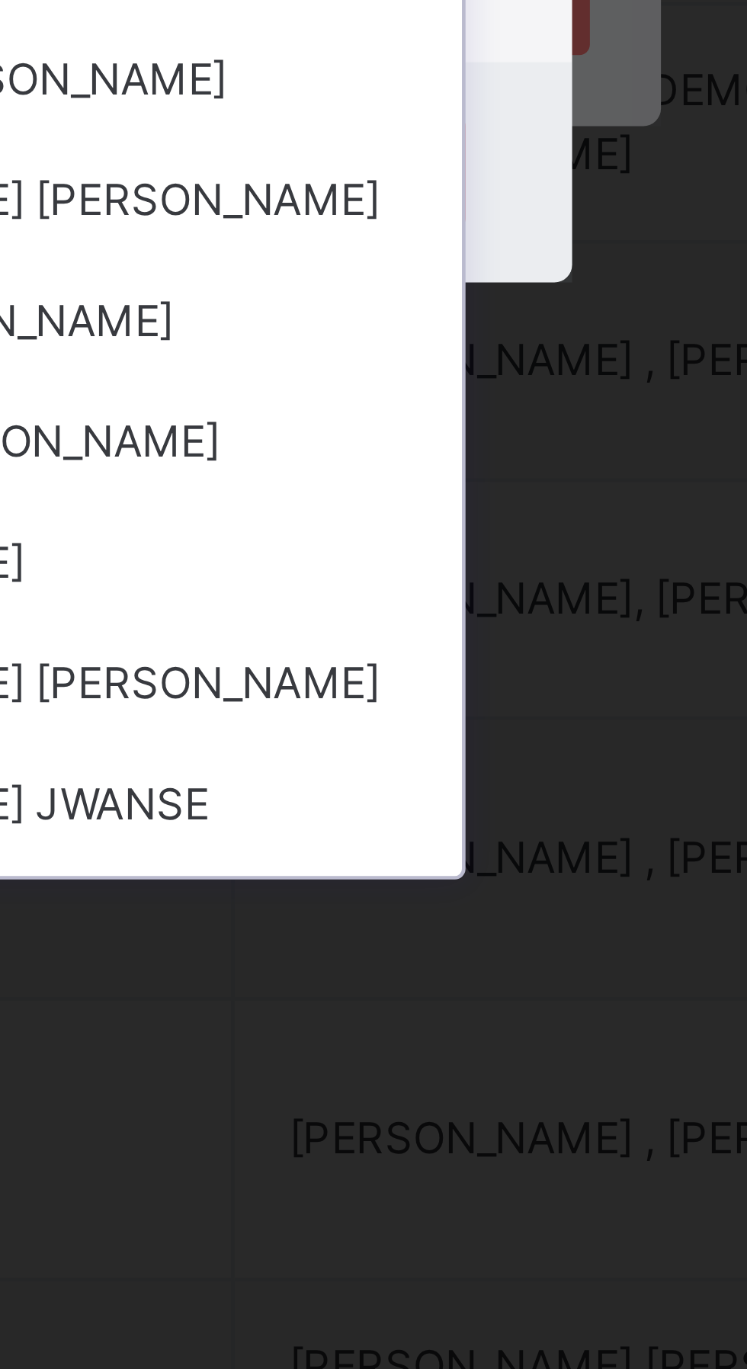
click at [433, 720] on div "[PERSON_NAME]" at bounding box center [373, 707] width 177 height 26
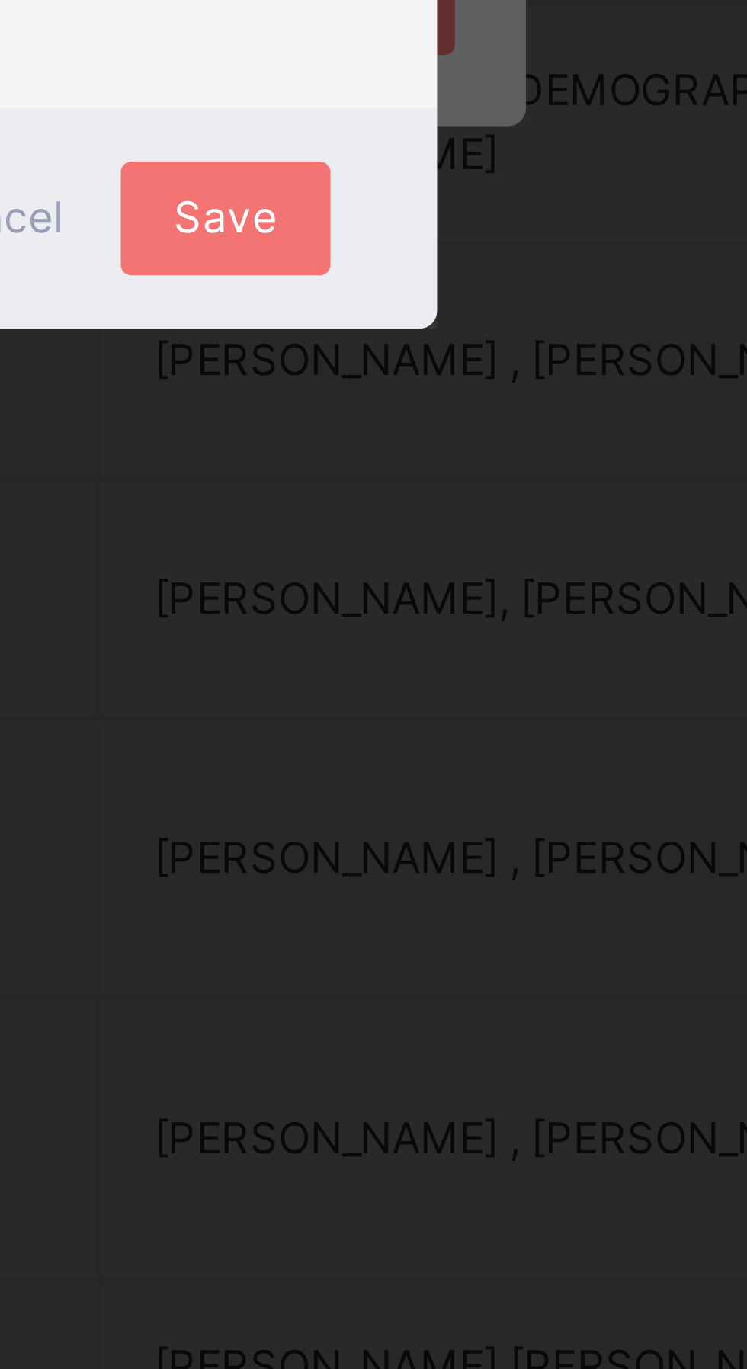
click at [451, 796] on span "Save" at bounding box center [440, 789] width 22 height 14
click at [463, 801] on div "Save" at bounding box center [440, 789] width 45 height 24
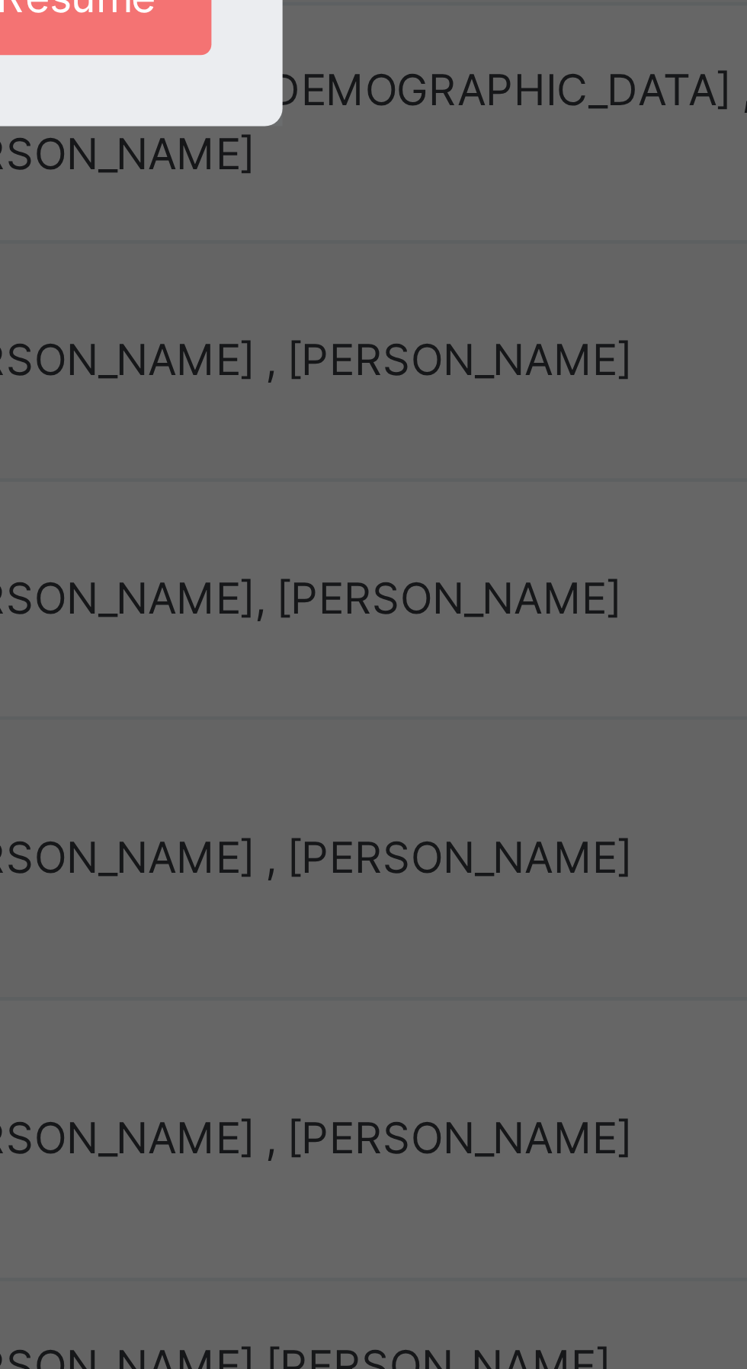
click at [478, 749] on span "Resume" at bounding box center [461, 742] width 34 height 14
